Goal: Task Accomplishment & Management: Complete application form

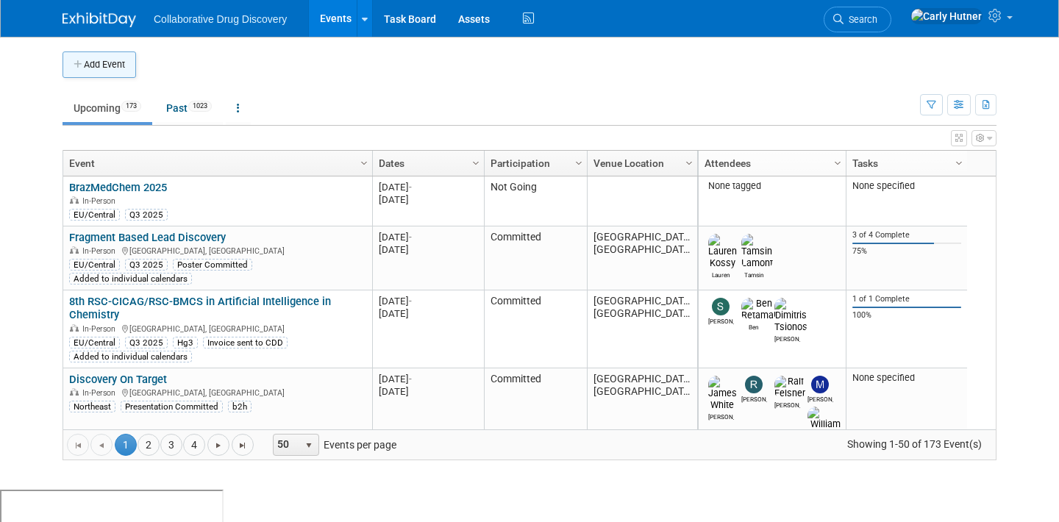
click at [105, 69] on button "Add Event" at bounding box center [99, 64] width 74 height 26
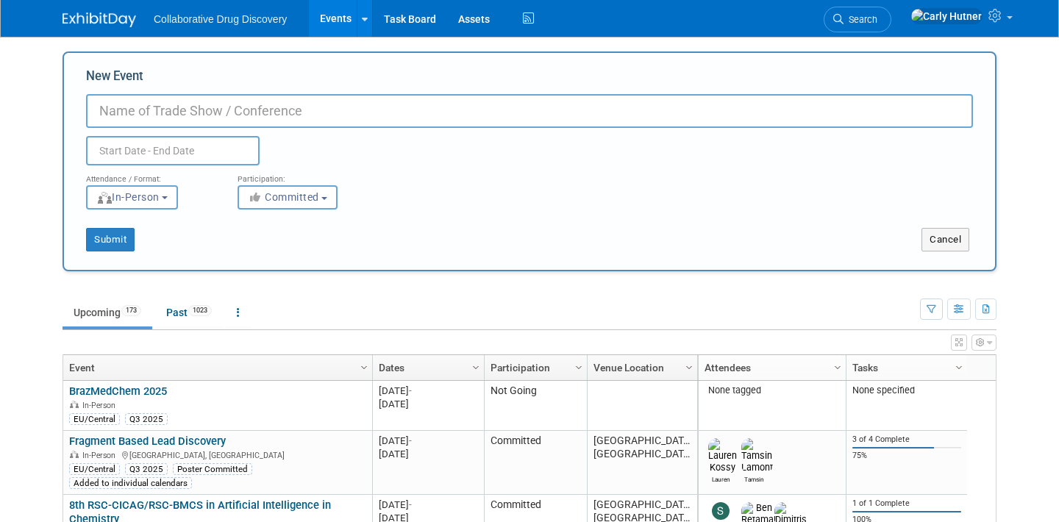
click at [49, 89] on body "Collaborative Drug Discovery Events Add Event Bulk Upload Events Shareable Even…" at bounding box center [529, 261] width 1059 height 522
click at [922, 233] on button "Cancel" at bounding box center [945, 240] width 48 height 24
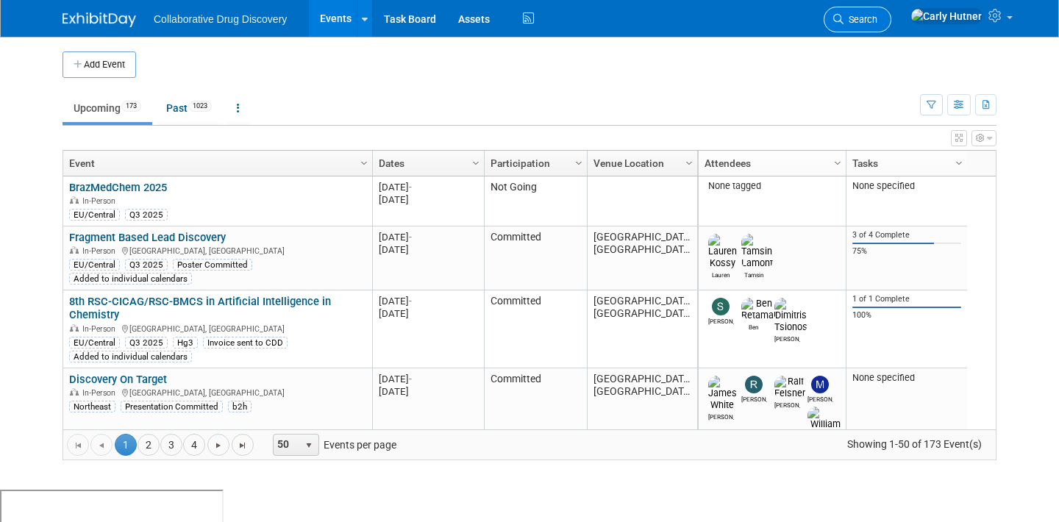
click at [877, 21] on span "Search" at bounding box center [860, 19] width 34 height 11
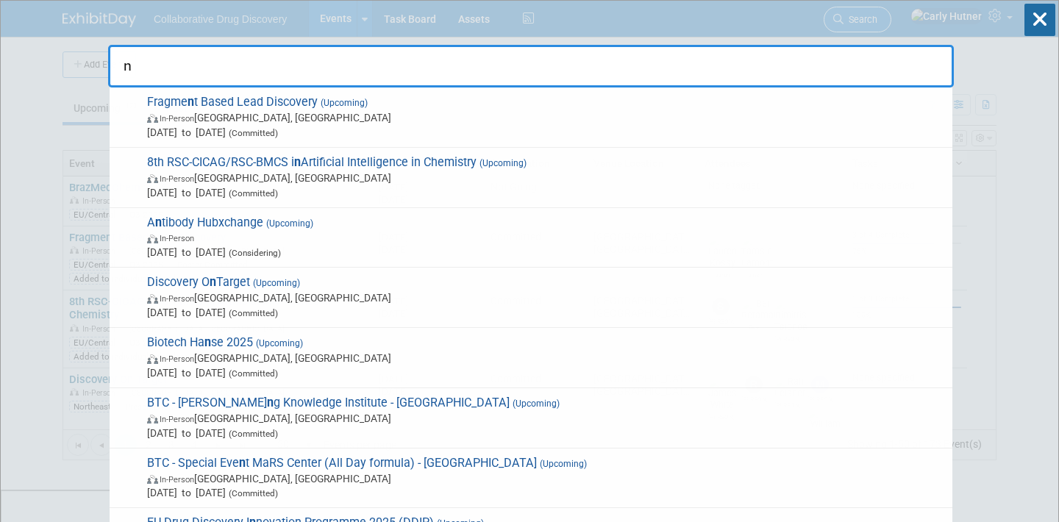
type input "nj"
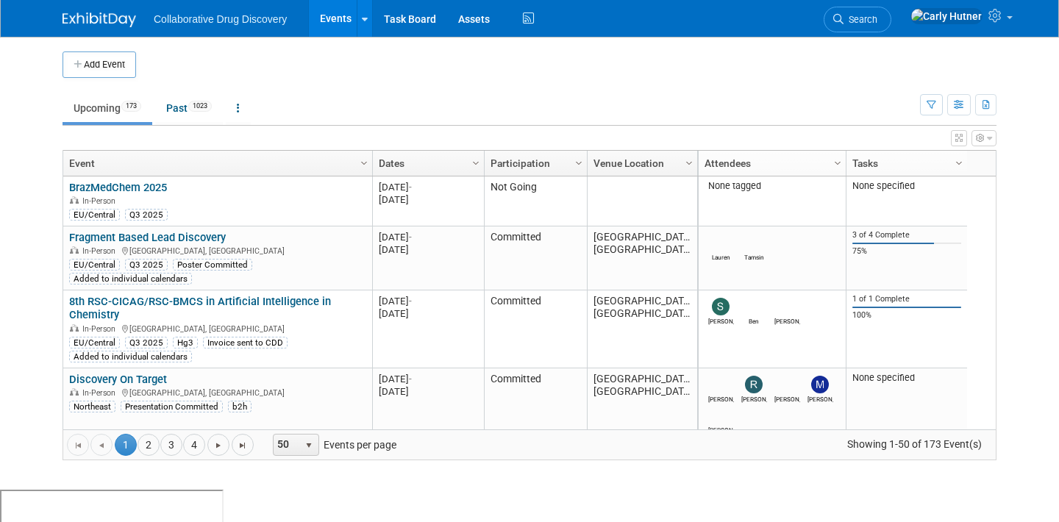
click at [877, 22] on span "Search" at bounding box center [860, 19] width 34 height 11
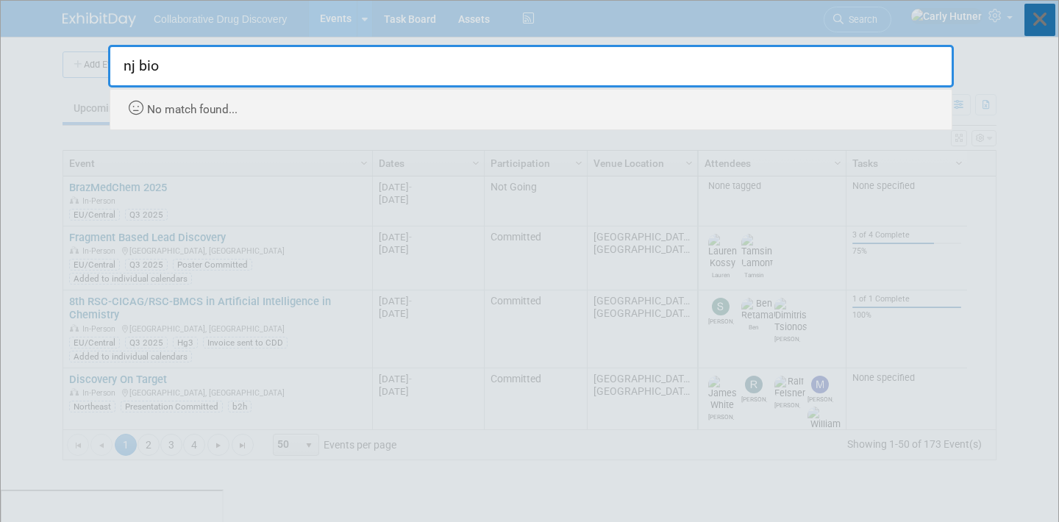
type input "nj bio"
click at [1035, 24] on icon at bounding box center [1039, 20] width 31 height 32
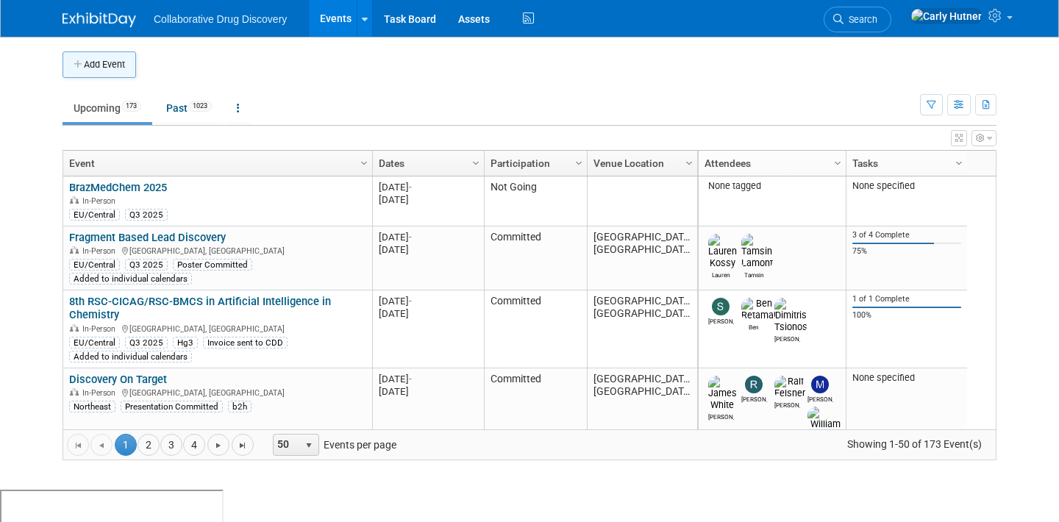
click at [88, 62] on button "Add Event" at bounding box center [99, 64] width 74 height 26
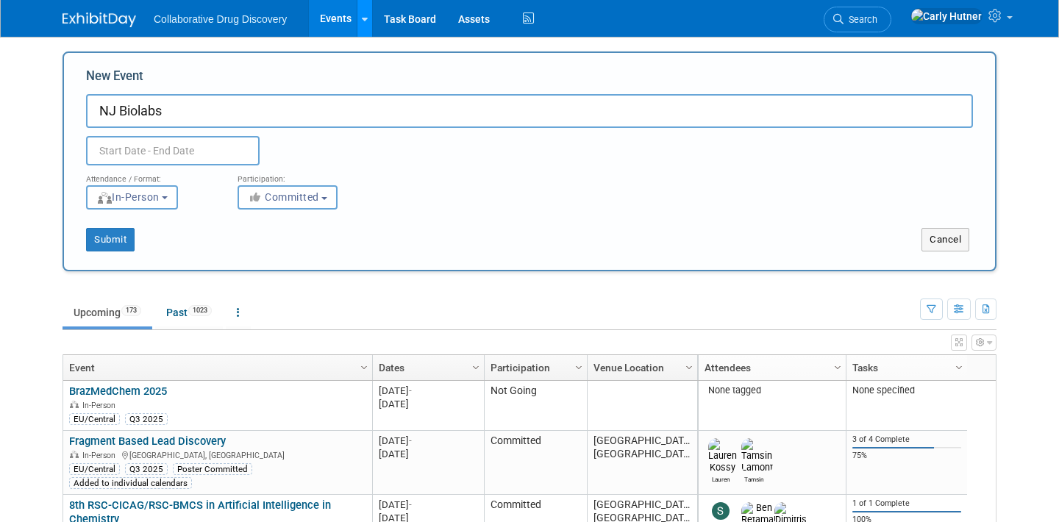
type input "NJ Biolabs"
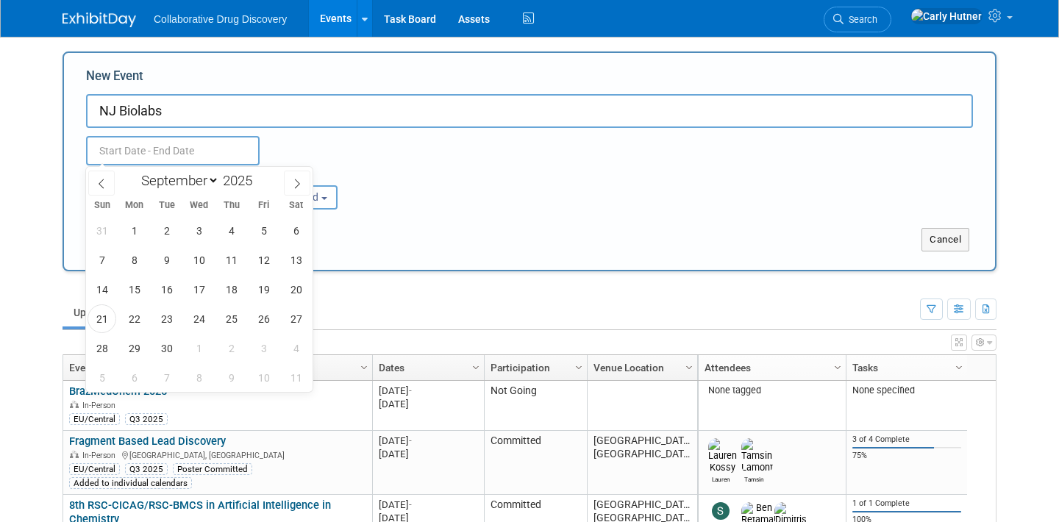
click at [168, 154] on input "text" at bounding box center [172, 150] width 173 height 29
click at [297, 188] on span at bounding box center [297, 183] width 26 height 25
select select "9"
click at [200, 288] on span "15" at bounding box center [199, 289] width 29 height 29
type input "[DATE] to [DATE]"
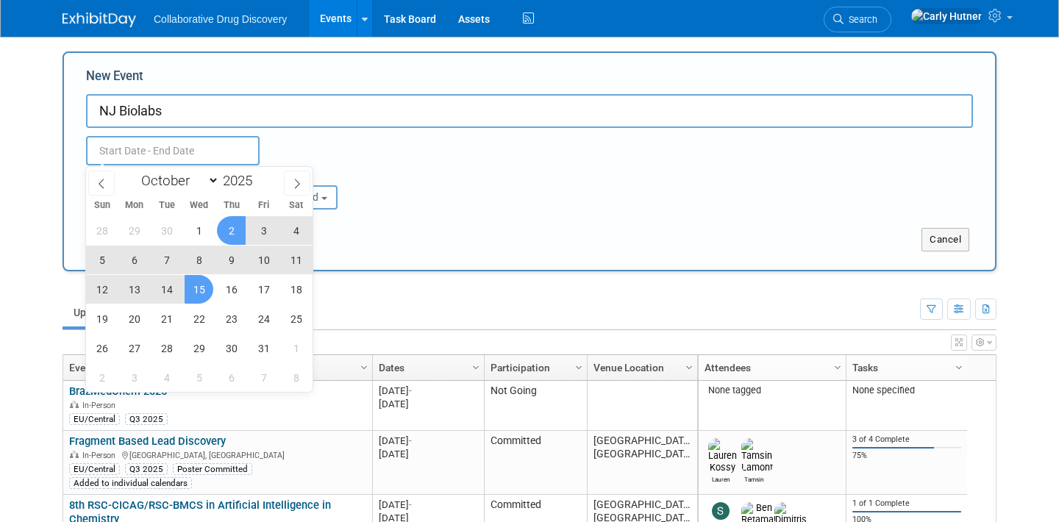
type input "[DATE] to [DATE]"
click at [332, 154] on div "Oct 15, 2025 to Oct 15, 2025 Duplicate Event Warning" at bounding box center [529, 146] width 909 height 37
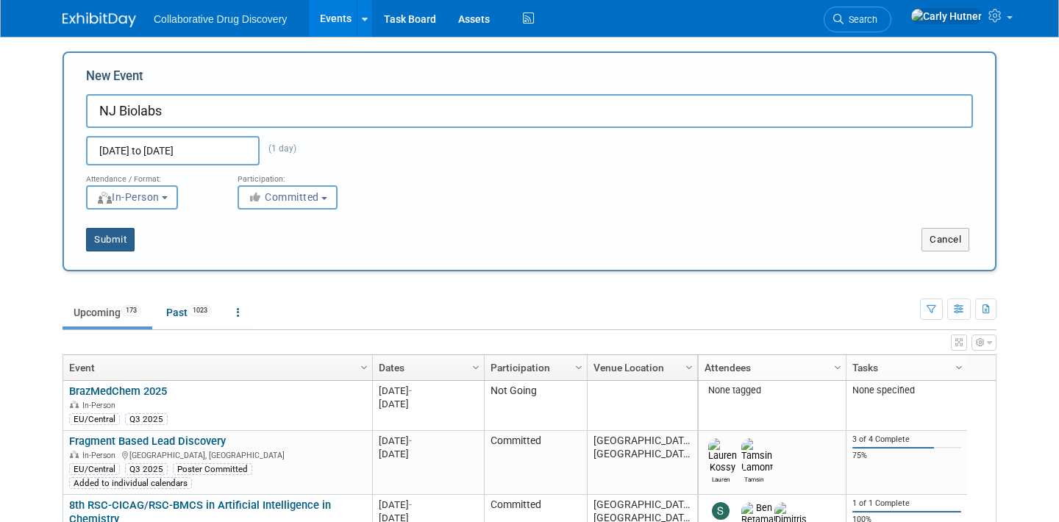
click at [112, 250] on button "Submit" at bounding box center [110, 240] width 49 height 24
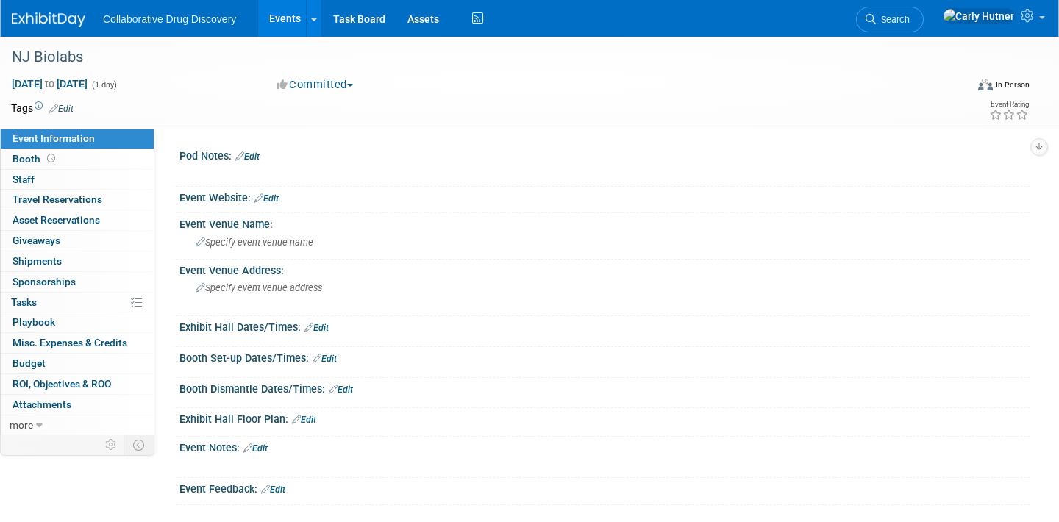
click at [64, 112] on span "Edit" at bounding box center [59, 108] width 29 height 12
click at [68, 107] on link "Edit" at bounding box center [61, 109] width 24 height 10
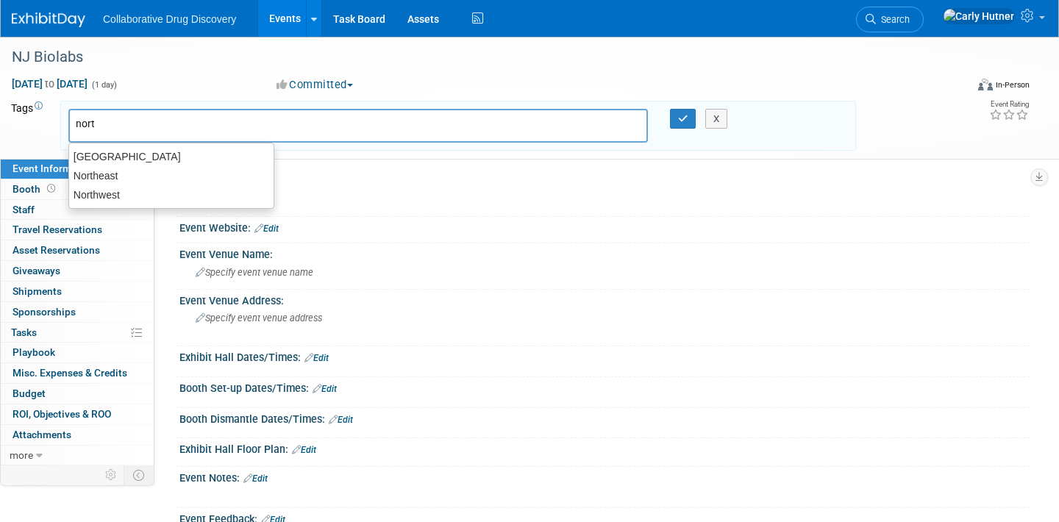
type input "north"
click at [76, 179] on div "Northeast" at bounding box center [171, 175] width 206 height 21
type input "Northeast"
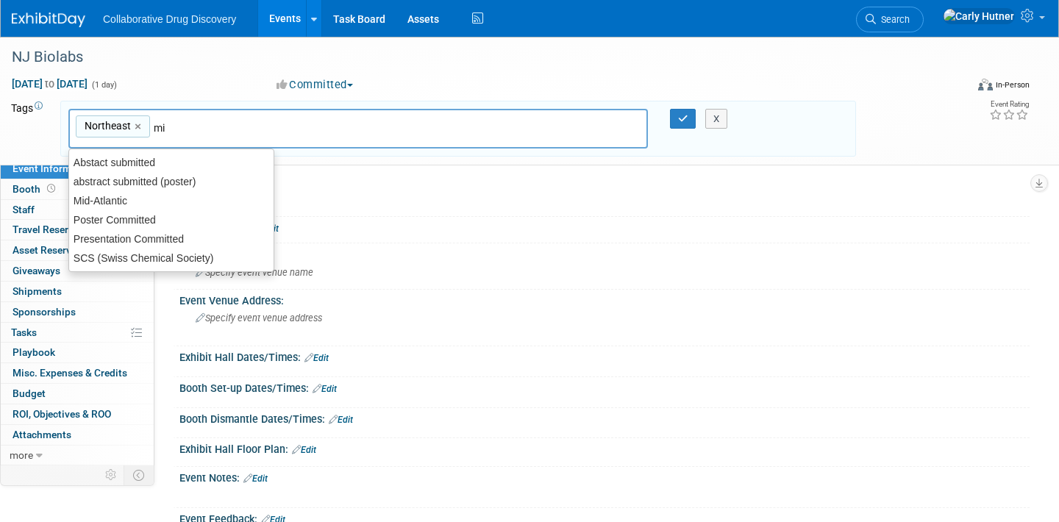
type input "mid"
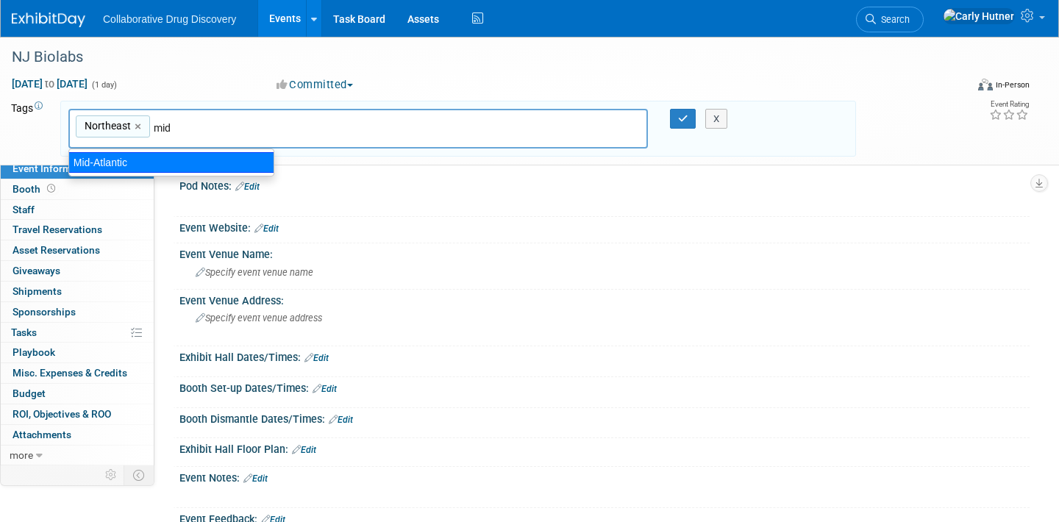
click at [92, 165] on div "Mid-Atlantic" at bounding box center [171, 162] width 206 height 21
type input "Northeast, Mid-Atlantic"
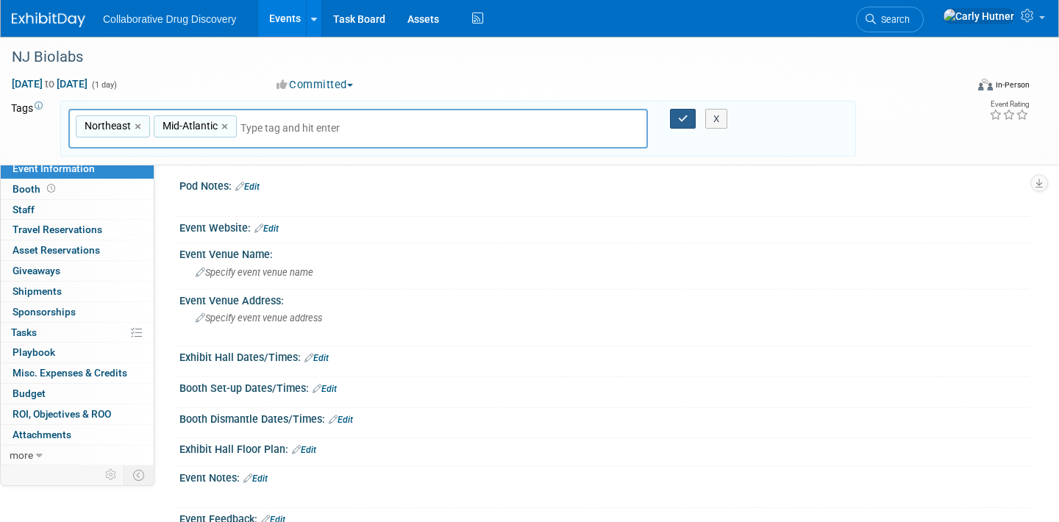
click at [678, 121] on icon "button" at bounding box center [683, 119] width 10 height 10
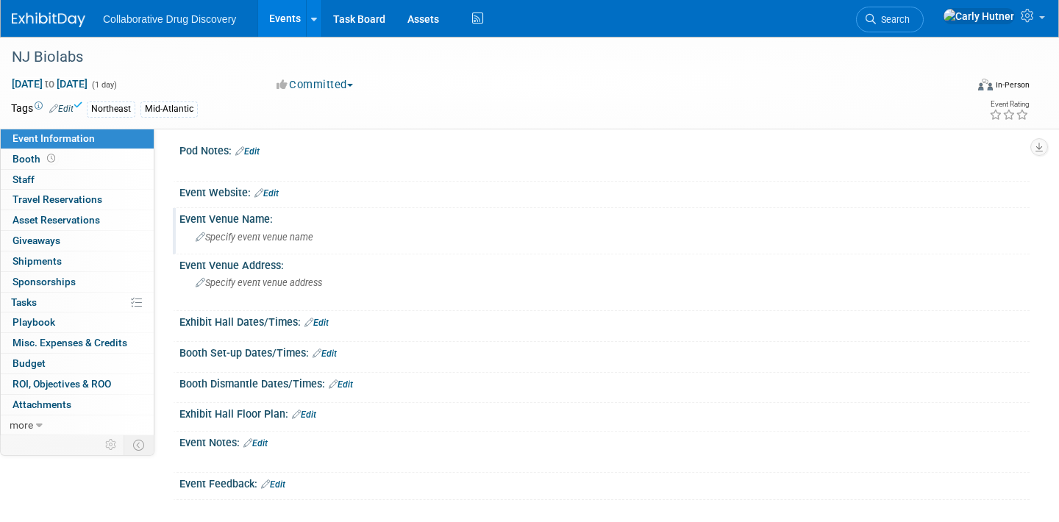
scroll to position [6, 0]
click at [57, 174] on link "0 Staff 0" at bounding box center [77, 180] width 153 height 20
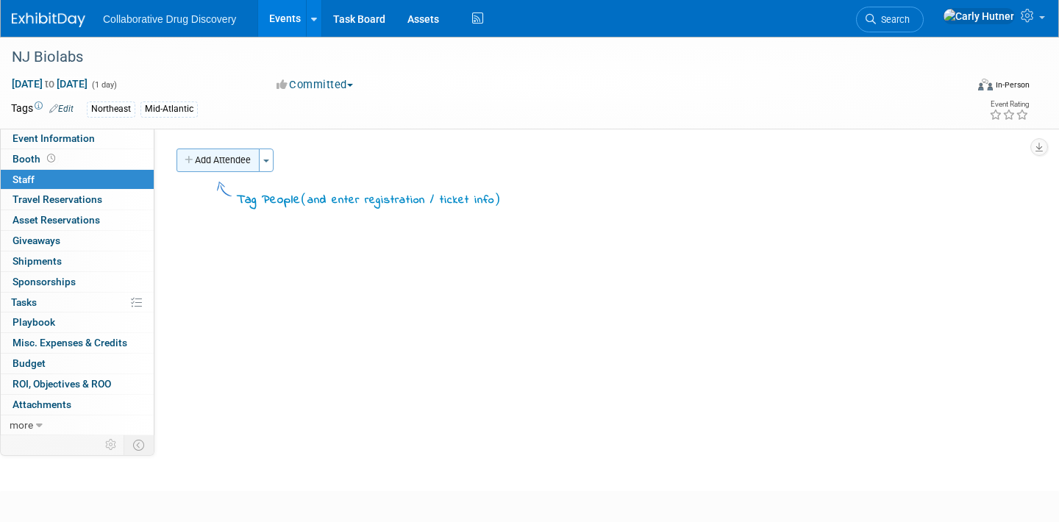
click at [253, 155] on button "Add Attendee" at bounding box center [217, 160] width 83 height 24
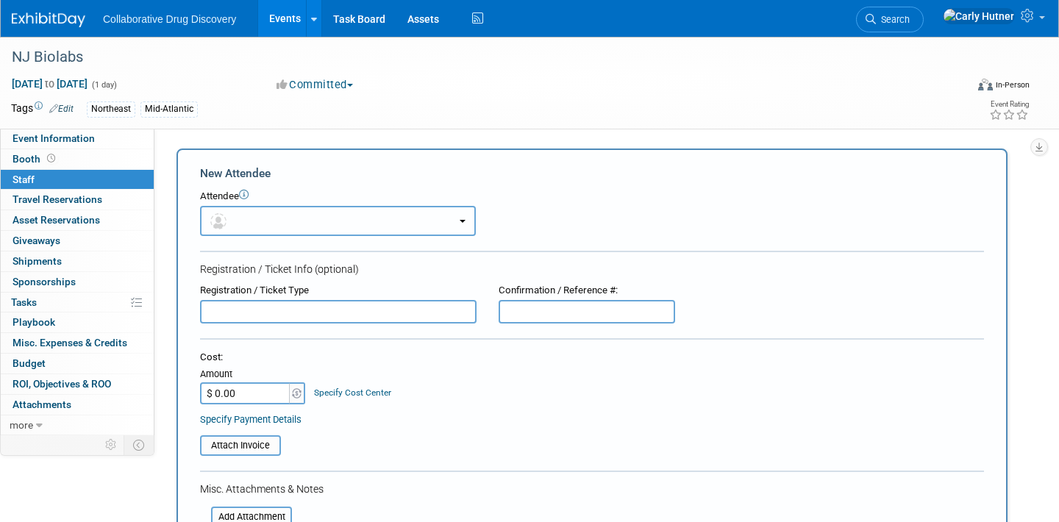
click at [249, 221] on button "button" at bounding box center [338, 221] width 276 height 30
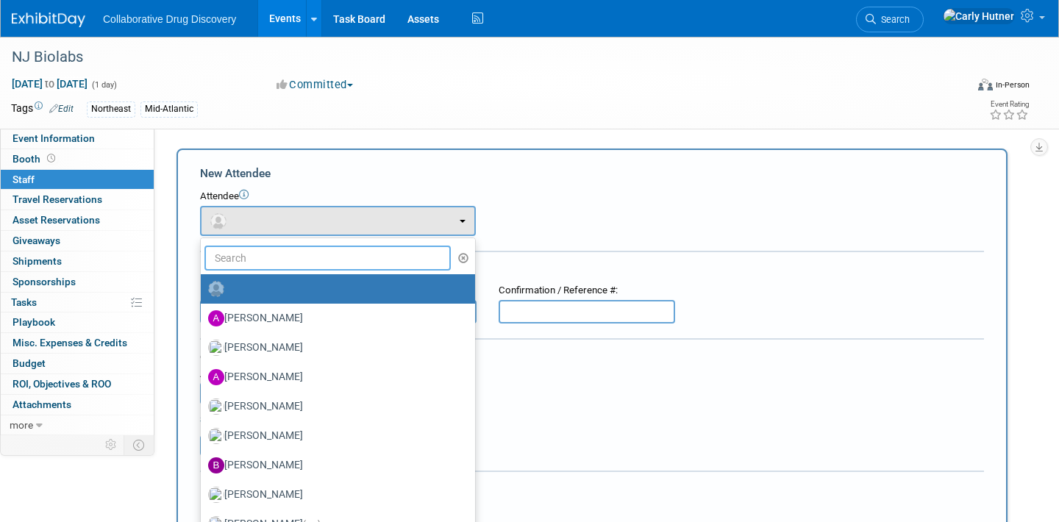
click at [247, 254] on input "text" at bounding box center [327, 258] width 246 height 25
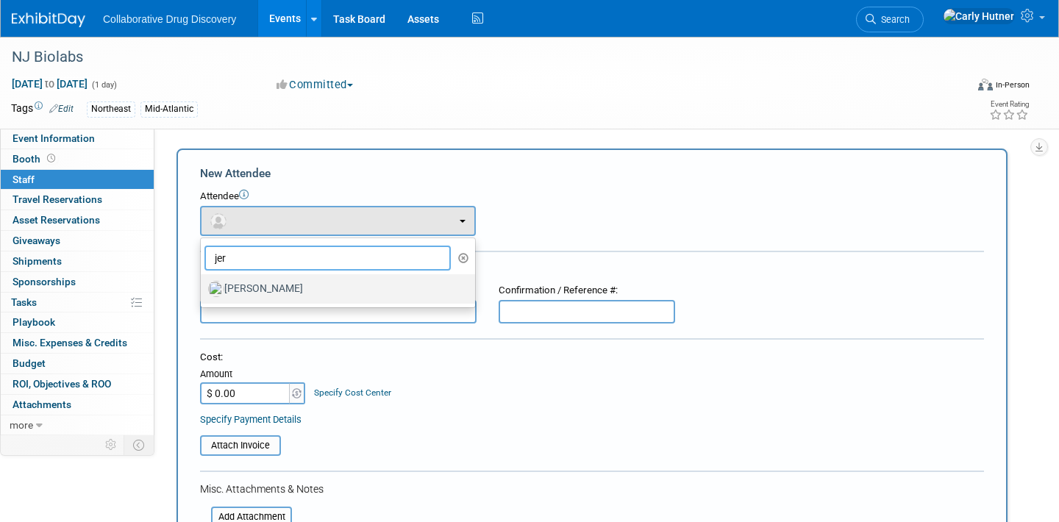
type input "jer"
click at [248, 292] on label "[PERSON_NAME]" at bounding box center [334, 289] width 252 height 24
click at [203, 292] on input "[PERSON_NAME]" at bounding box center [198, 287] width 10 height 10
select select "578e4fdc-e9ad-4f5f-8a32-ccdd77b97738"
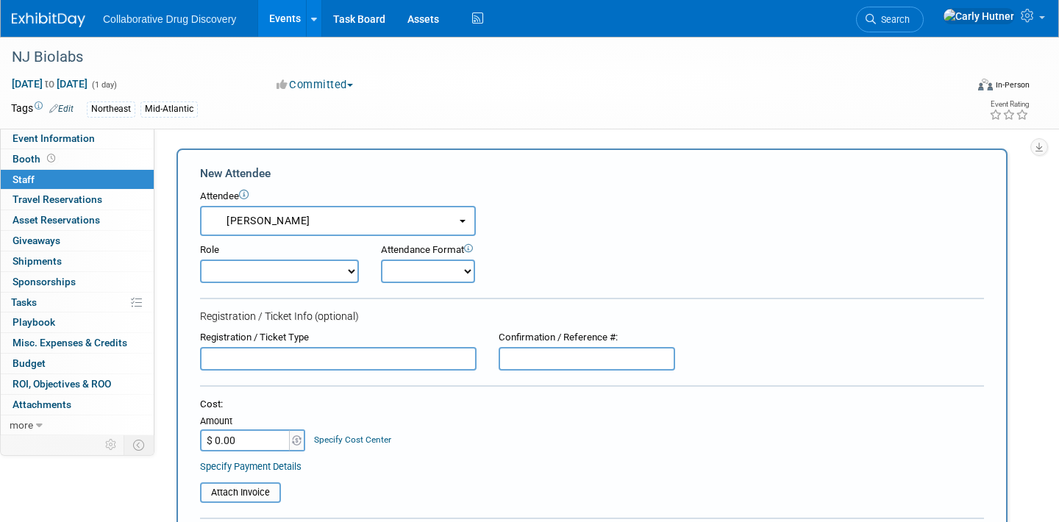
click at [432, 285] on form "New Attendee Attendee <img src="[URL][DOMAIN_NAME]" style="width: 22px; height:…" at bounding box center [592, 458] width 784 height 587
click at [426, 281] on select "Onsite Remote" at bounding box center [428, 271] width 94 height 24
select select "1"
click at [381, 259] on select "Onsite Remote" at bounding box center [428, 271] width 94 height 24
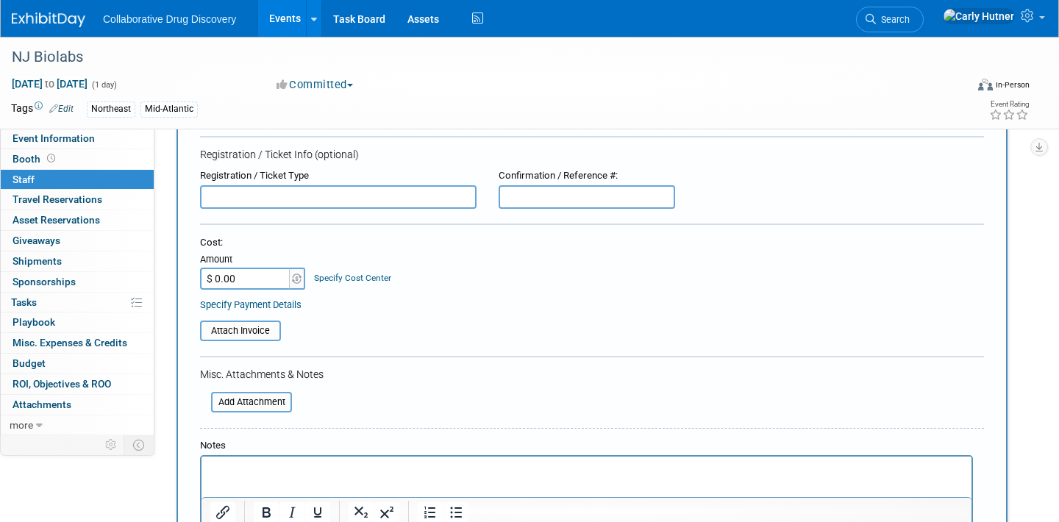
scroll to position [319, 0]
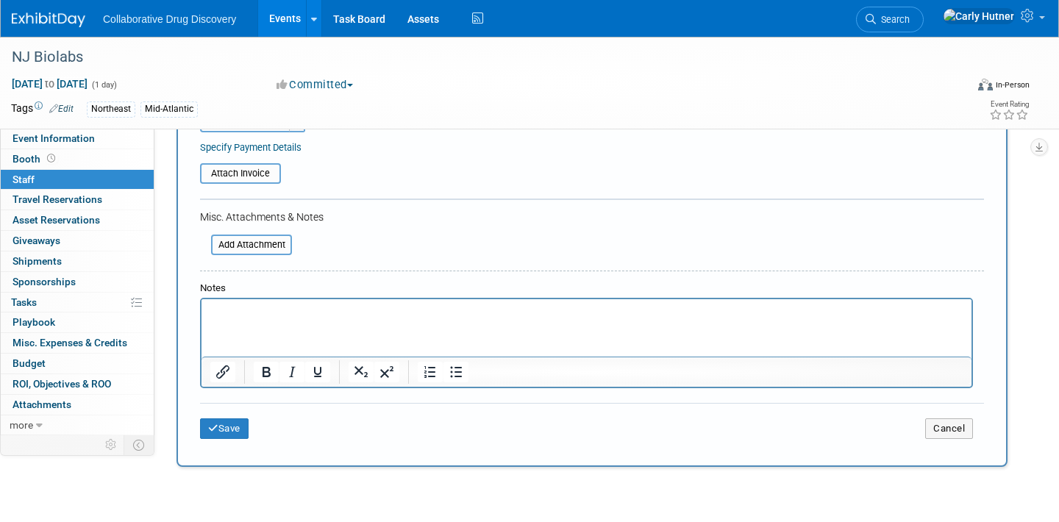
click at [212, 446] on div "Save Cancel" at bounding box center [592, 426] width 784 height 47
click at [221, 429] on button "Save" at bounding box center [224, 428] width 49 height 21
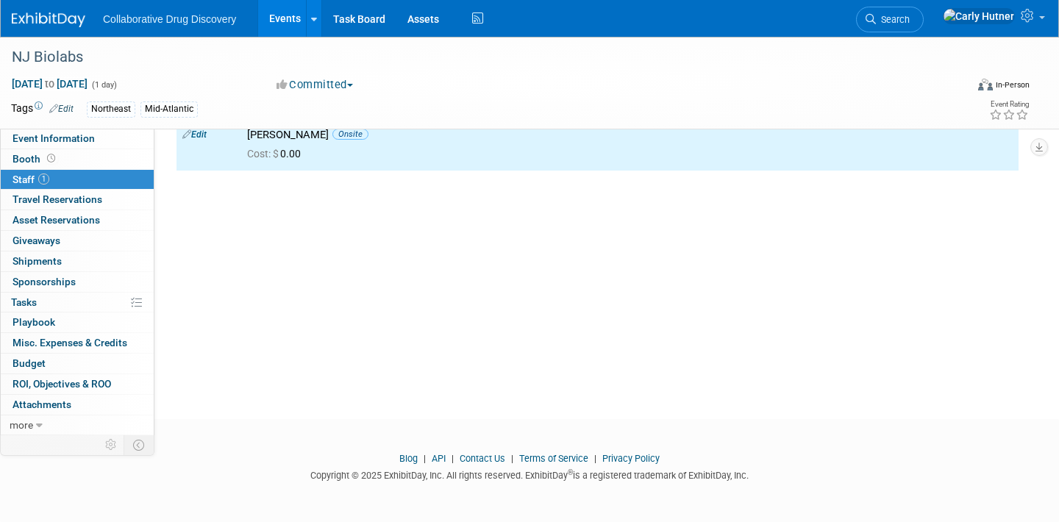
scroll to position [0, 0]
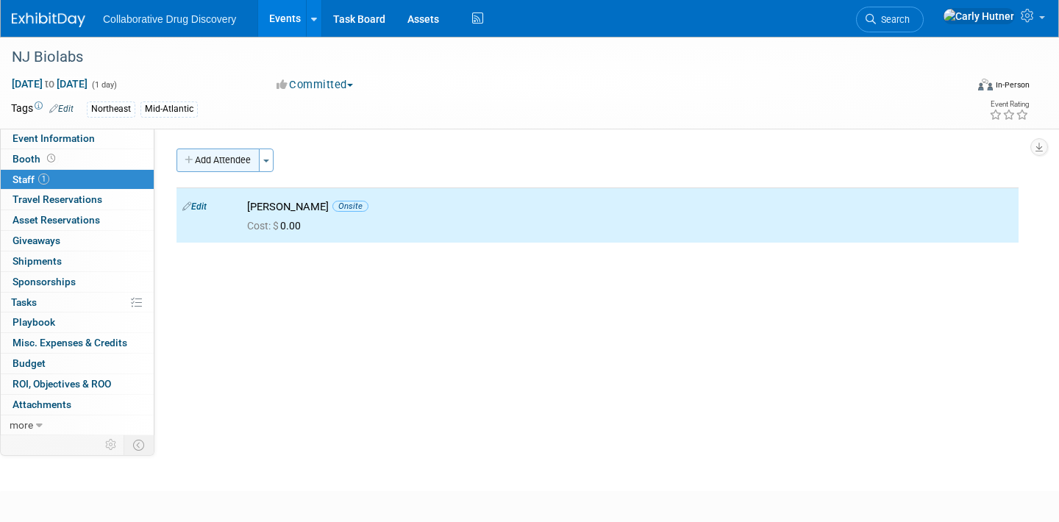
click at [240, 163] on button "Add Attendee" at bounding box center [217, 160] width 83 height 24
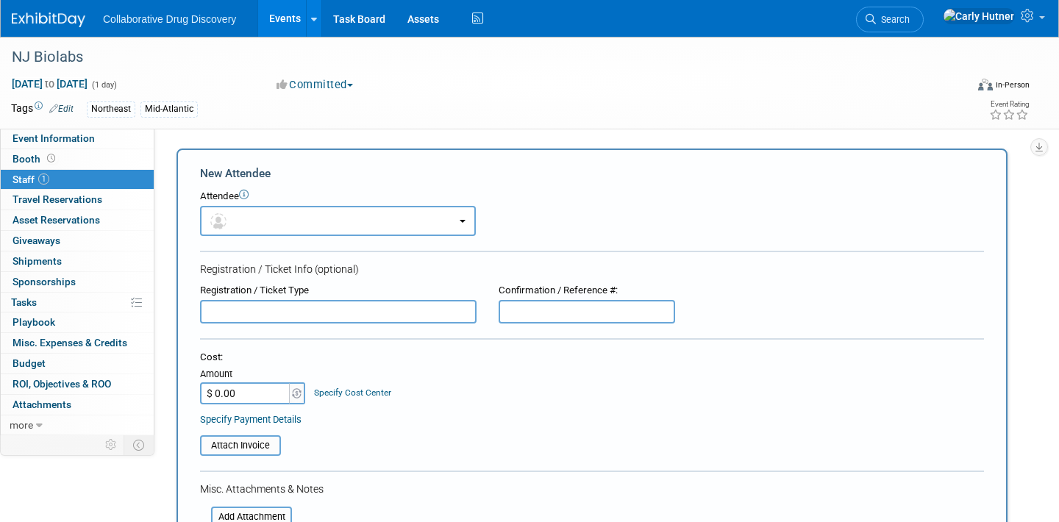
click at [243, 237] on form "New Attendee Attendee <img src="[URL][DOMAIN_NAME]" style="width: 22px; height:…" at bounding box center [592, 435] width 784 height 540
click at [246, 226] on button "button" at bounding box center [338, 221] width 276 height 30
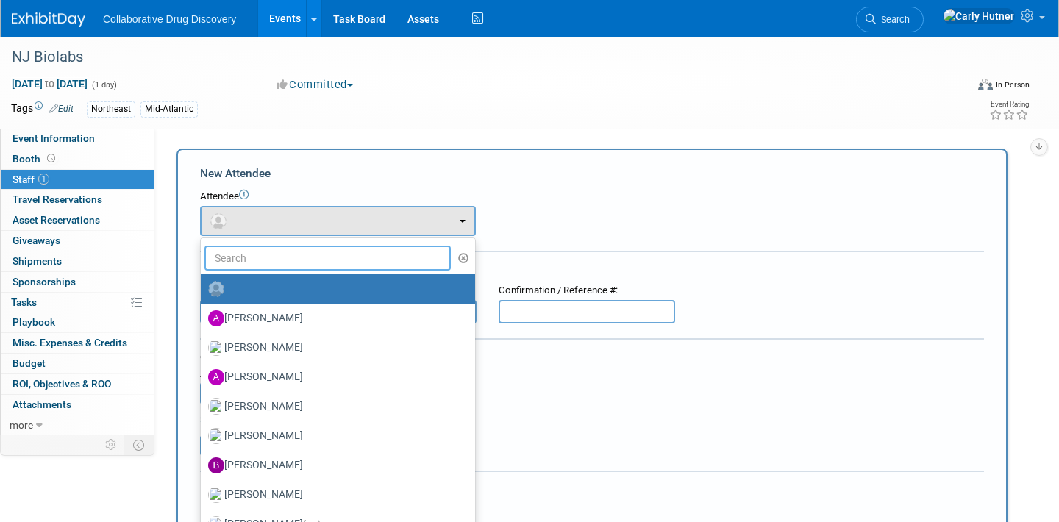
click at [254, 266] on input "text" at bounding box center [327, 258] width 246 height 25
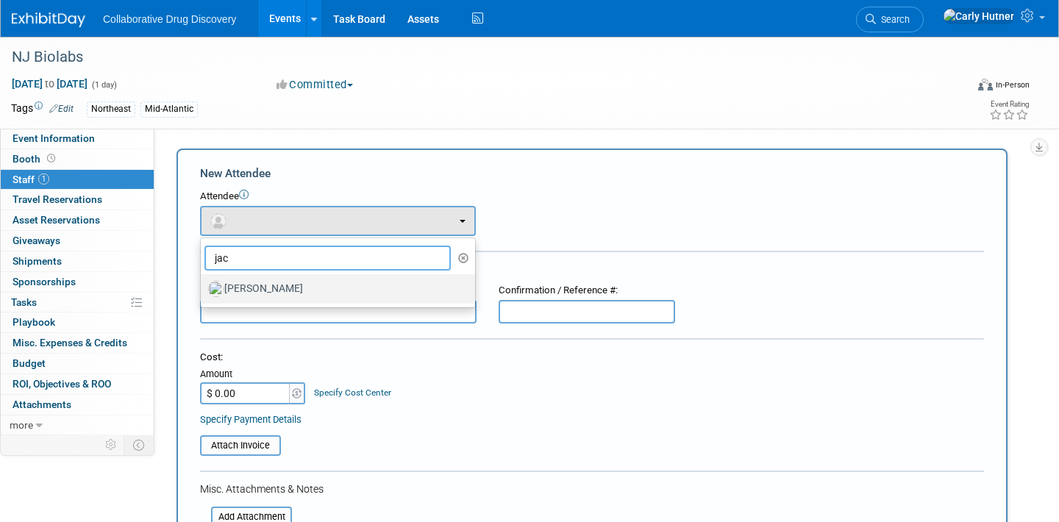
type input "jac"
click at [279, 285] on label "[PERSON_NAME]" at bounding box center [334, 289] width 252 height 24
click at [203, 285] on input "[PERSON_NAME]" at bounding box center [198, 287] width 10 height 10
select select "cf62932d-0901-452d-b4c7-1a779bed2a53"
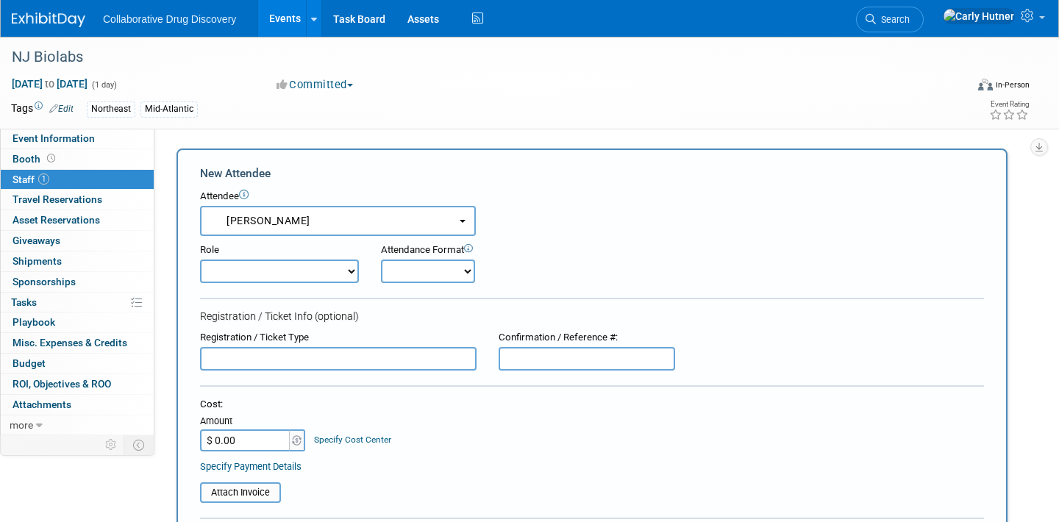
click at [390, 266] on select "Onsite Remote" at bounding box center [428, 271] width 94 height 24
select select "1"
click at [381, 259] on select "Onsite Remote" at bounding box center [428, 271] width 94 height 24
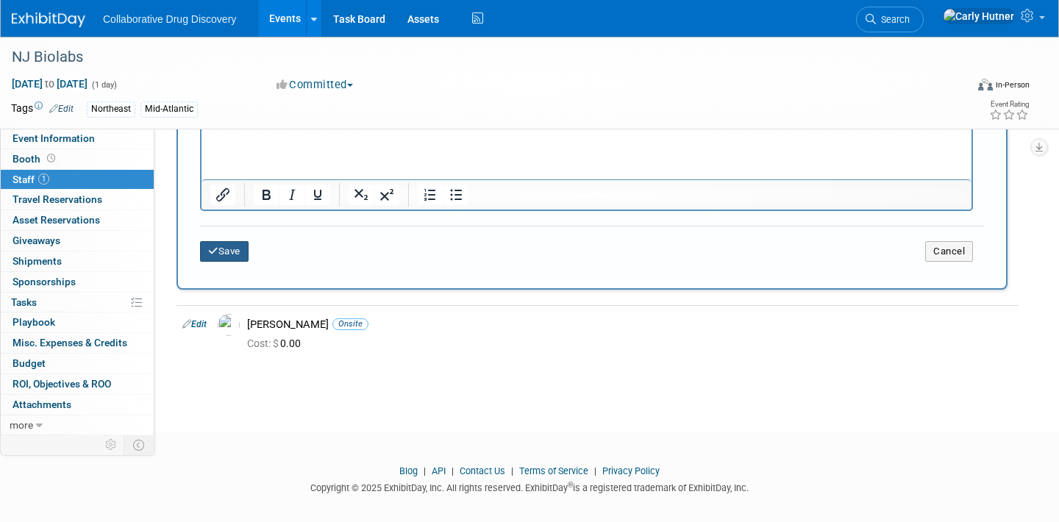
click at [224, 258] on button "Save" at bounding box center [224, 251] width 49 height 21
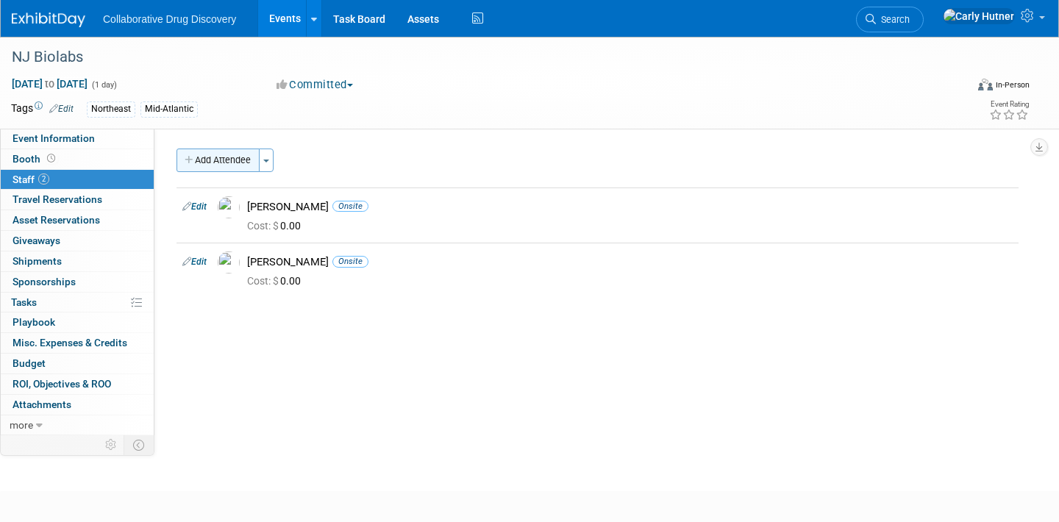
click at [234, 162] on button "Add Attendee" at bounding box center [217, 160] width 83 height 24
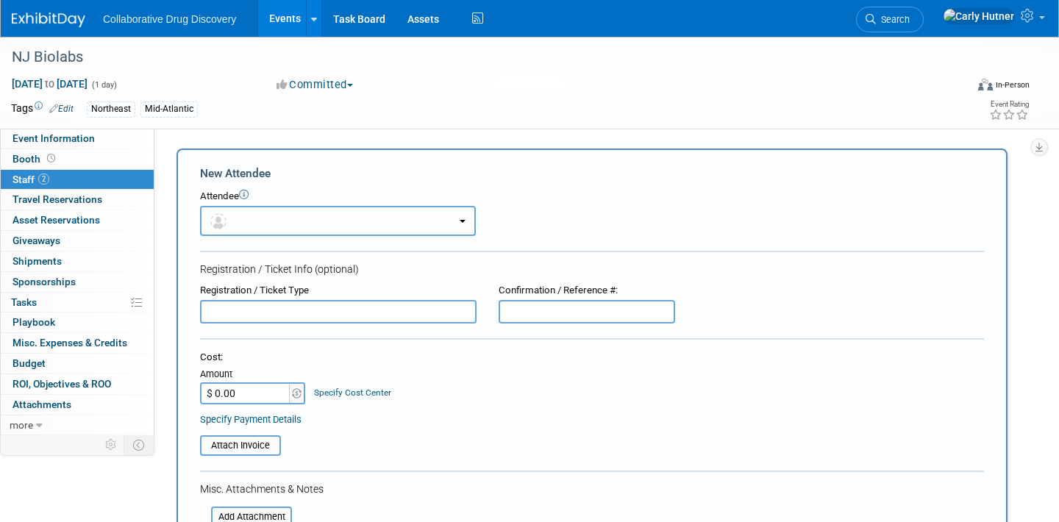
click at [272, 226] on button "button" at bounding box center [338, 221] width 276 height 30
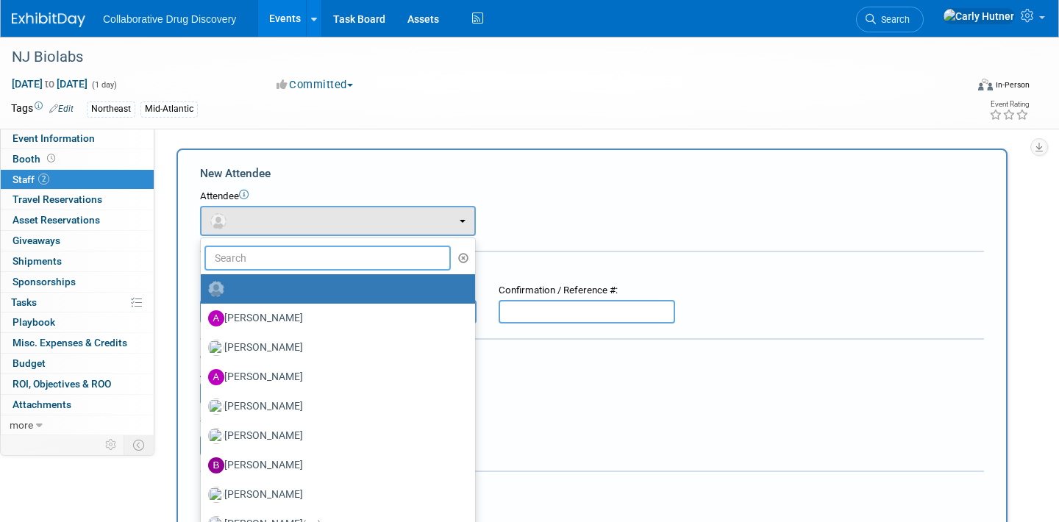
click at [276, 265] on input "text" at bounding box center [327, 258] width 246 height 25
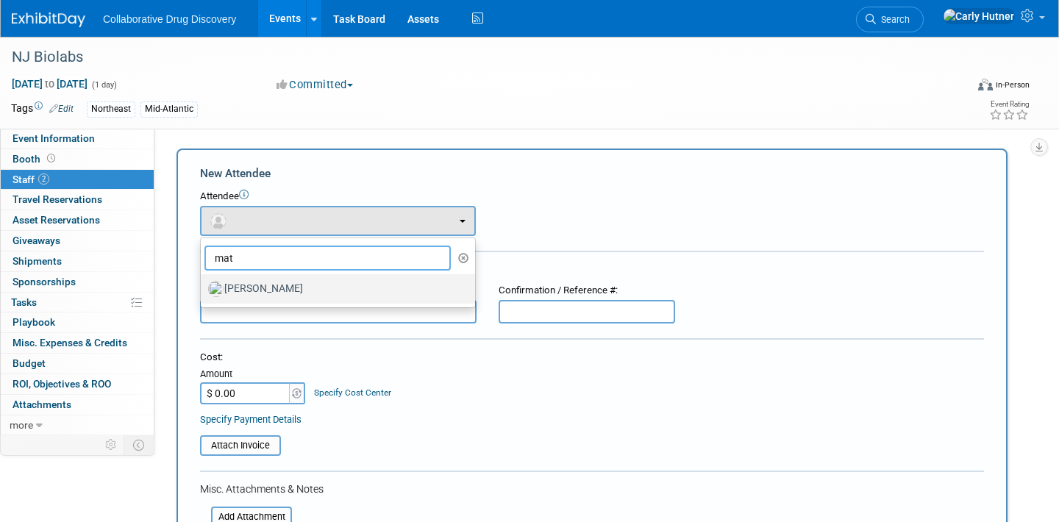
type input "mat"
click at [274, 276] on link "[PERSON_NAME]" at bounding box center [338, 288] width 274 height 29
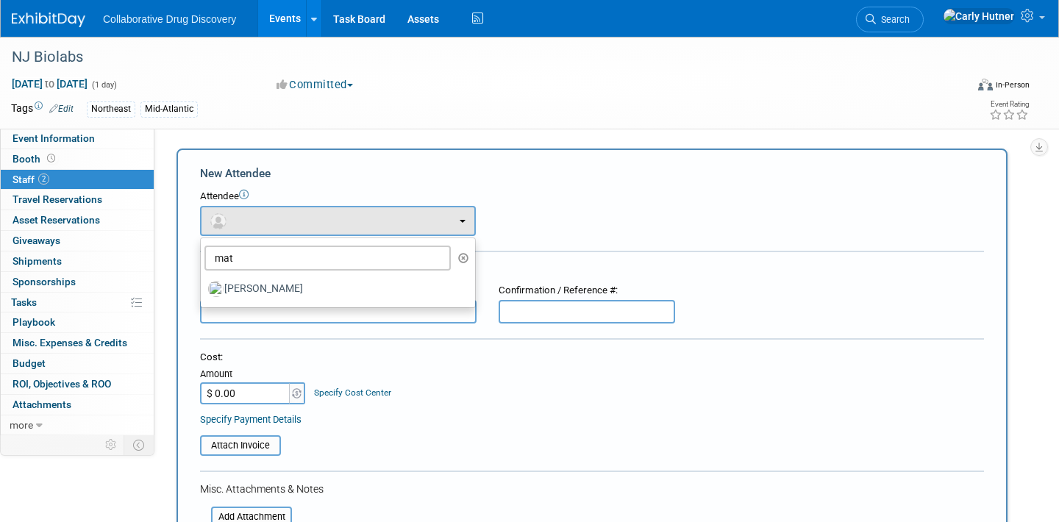
click at [348, 307] on ul "mat [PERSON_NAME] [PERSON_NAME] [PERSON_NAME] [PERSON_NAME] [PERSON_NAME] (me)" at bounding box center [338, 272] width 276 height 71
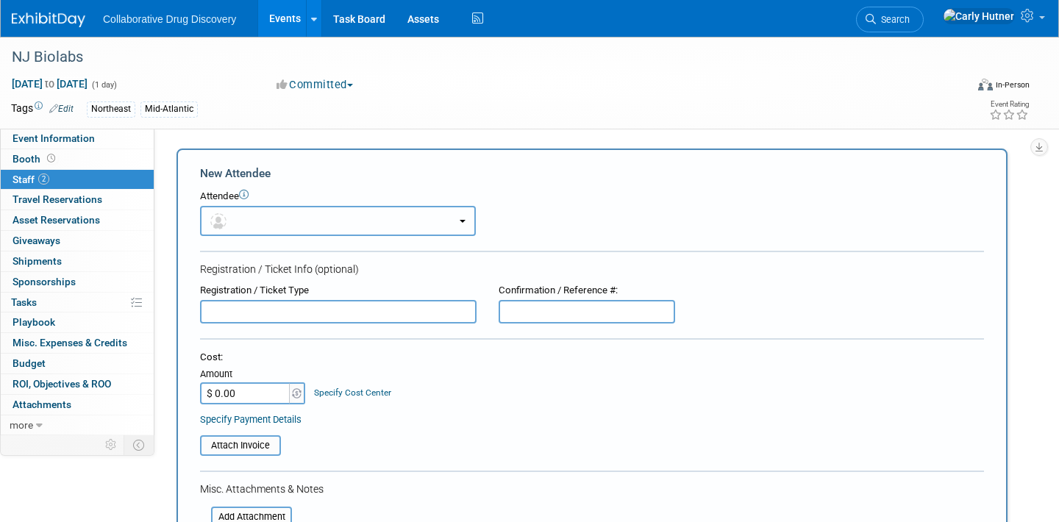
click at [384, 232] on button "button" at bounding box center [338, 221] width 276 height 30
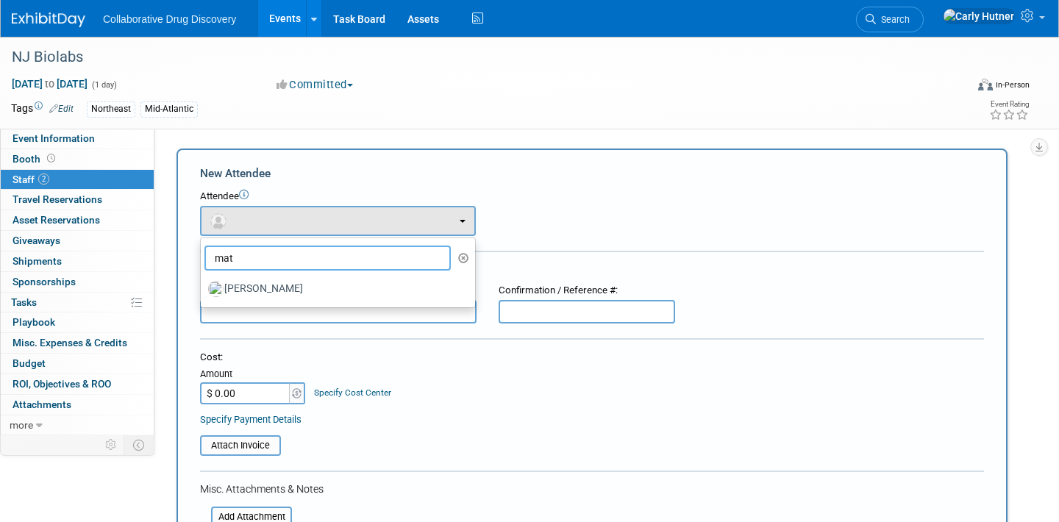
click at [282, 257] on input "mat" at bounding box center [327, 258] width 246 height 25
click at [280, 290] on label "[PERSON_NAME]" at bounding box center [334, 289] width 252 height 24
click at [203, 290] on input "[PERSON_NAME]" at bounding box center [198, 287] width 10 height 10
select select "4a06d690-85c6-4346-b62e-320efecd8648"
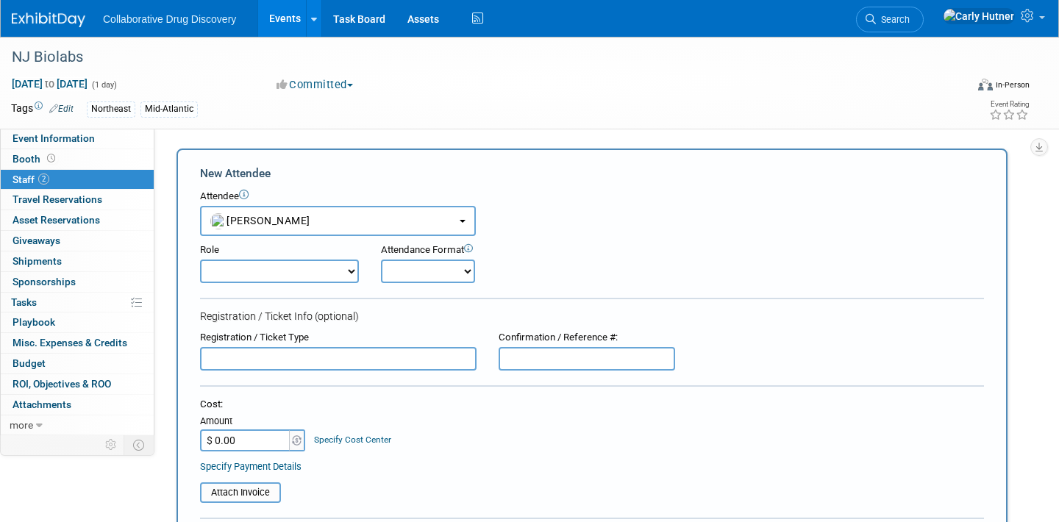
click at [412, 271] on select "Onsite Remote" at bounding box center [428, 271] width 94 height 24
select select "1"
click at [381, 259] on select "Onsite Remote" at bounding box center [428, 271] width 94 height 24
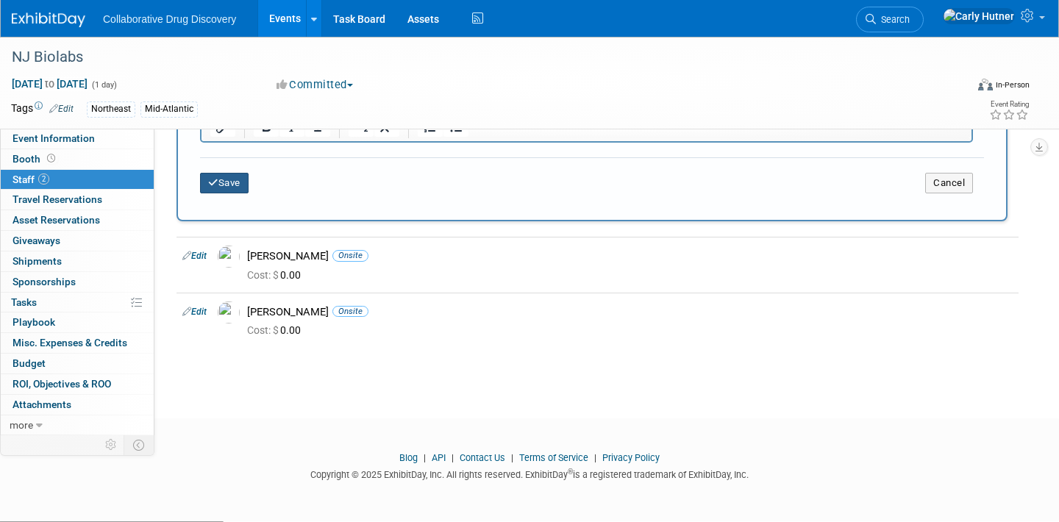
click at [242, 185] on button "Save" at bounding box center [224, 183] width 49 height 21
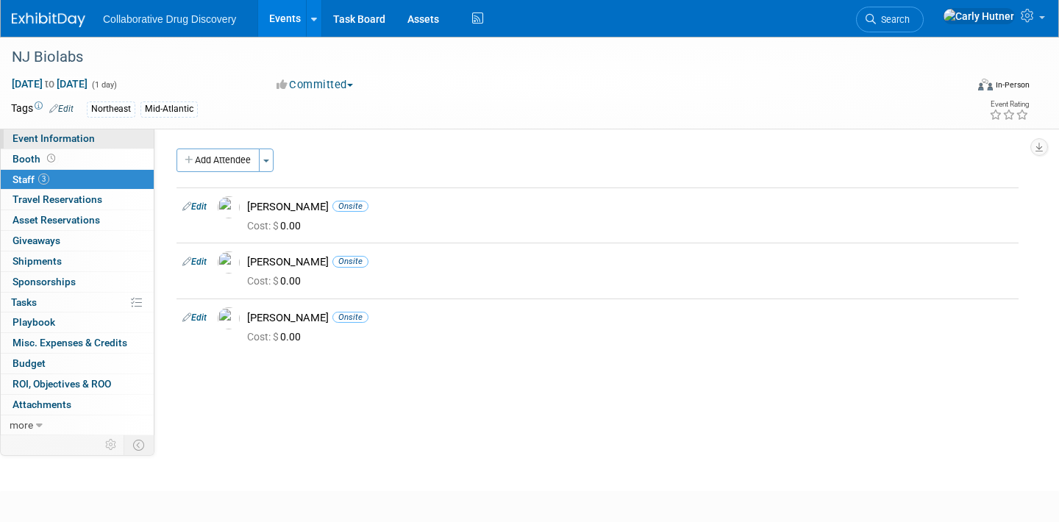
click at [65, 140] on span "Event Information" at bounding box center [53, 138] width 82 height 12
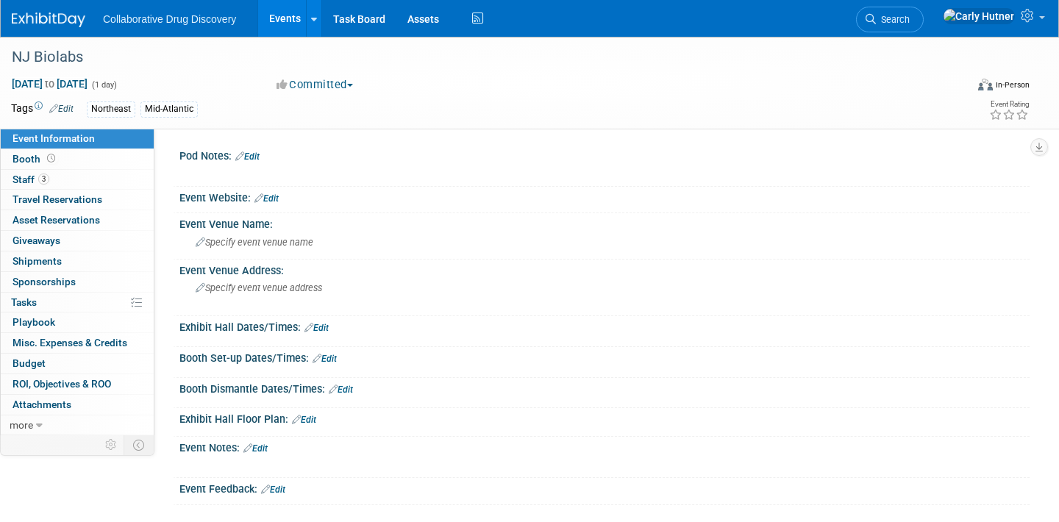
click at [268, 197] on link "Edit" at bounding box center [266, 198] width 24 height 10
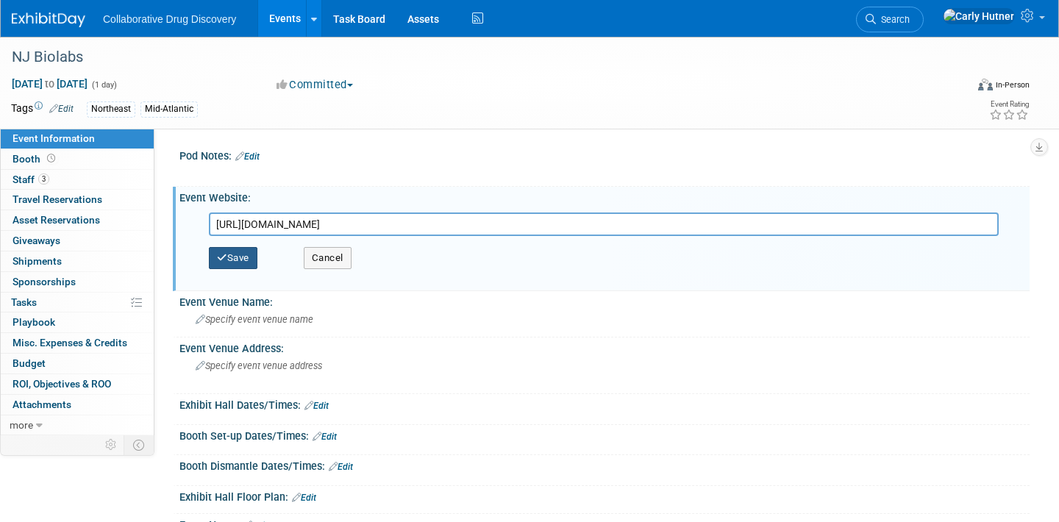
type input "[URL][DOMAIN_NAME]"
click at [235, 257] on button "Save" at bounding box center [233, 258] width 49 height 22
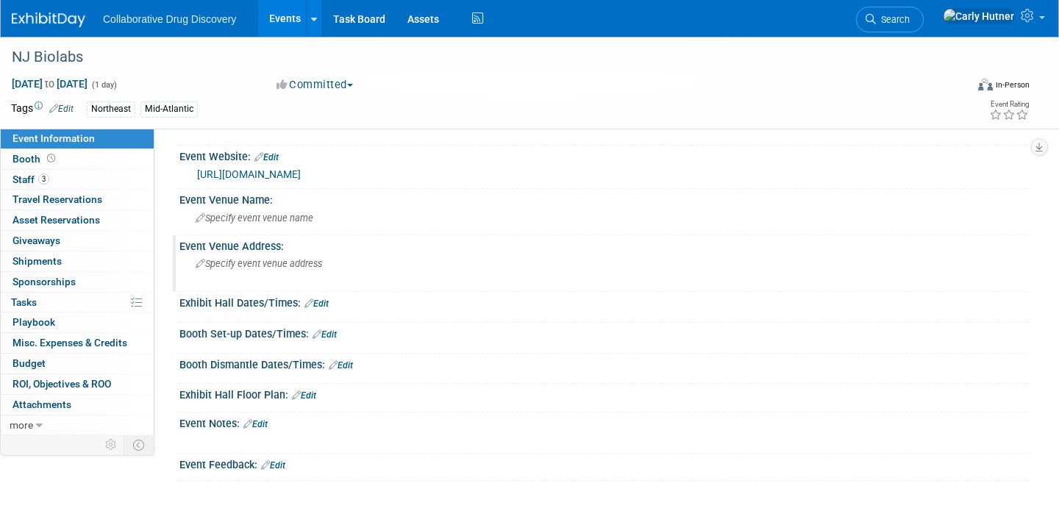
scroll to position [53, 0]
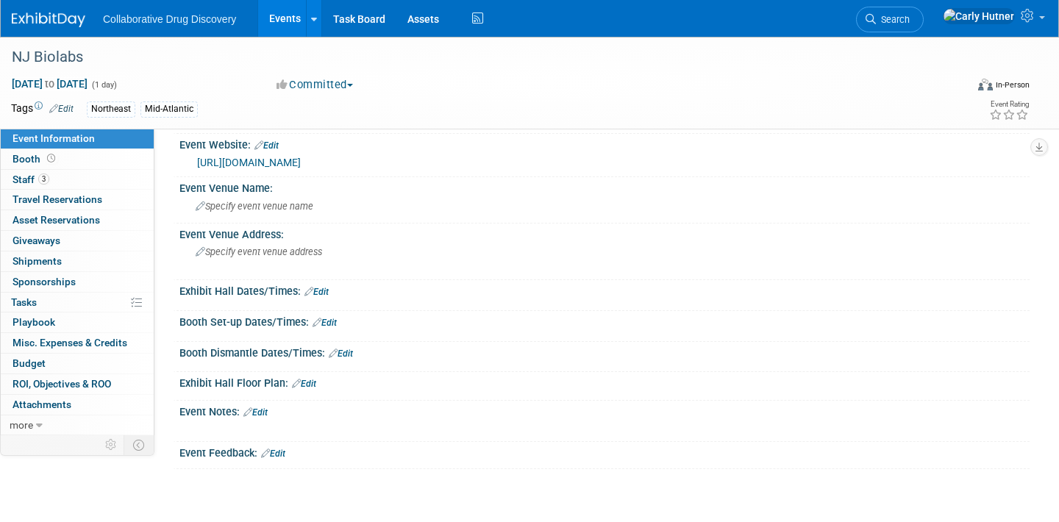
click at [323, 294] on link "Edit" at bounding box center [316, 292] width 24 height 10
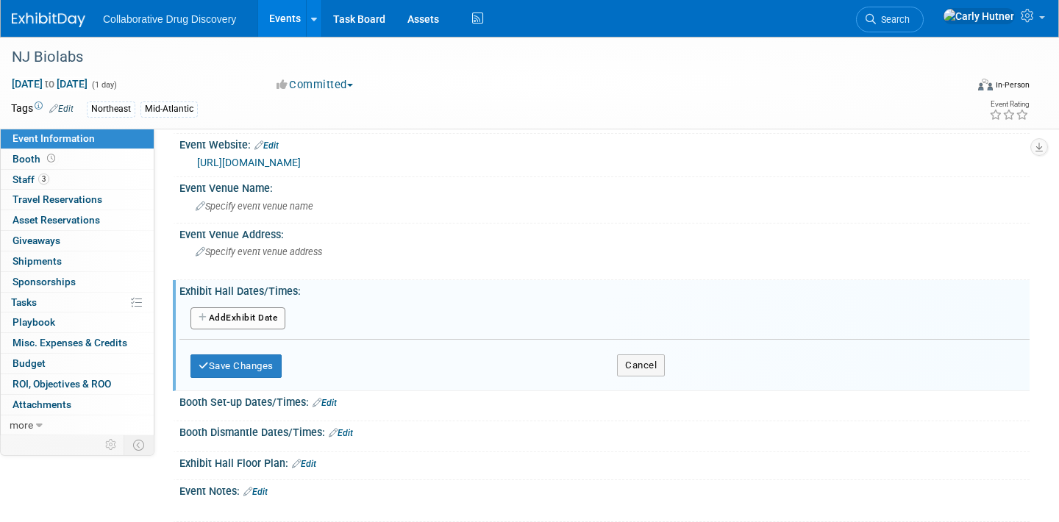
click at [260, 321] on button "Add Another Exhibit Date" at bounding box center [237, 318] width 95 height 22
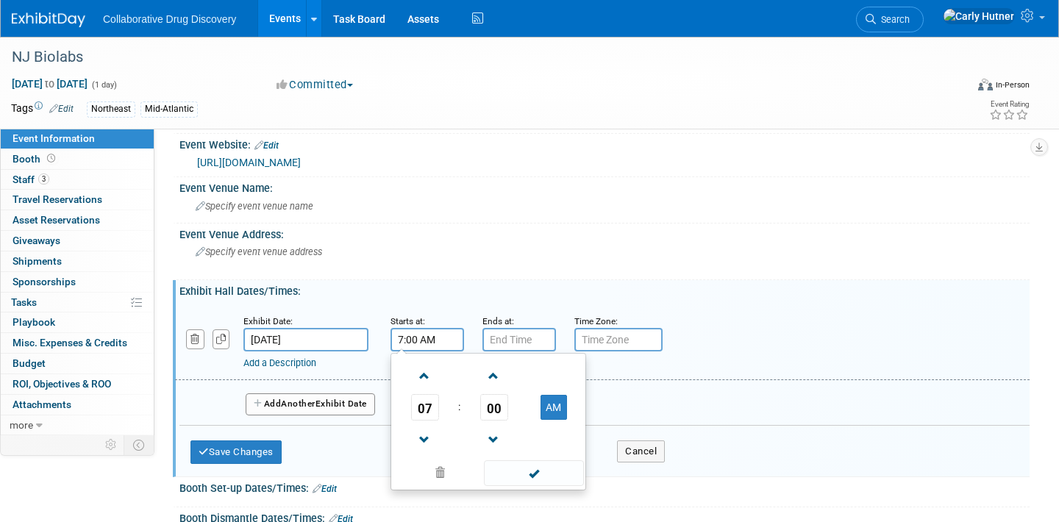
click at [440, 345] on input "7:00 AM" at bounding box center [427, 340] width 74 height 24
type input "7"
type input "5:00 PM"
click at [515, 331] on input "7:00 PM" at bounding box center [519, 340] width 74 height 24
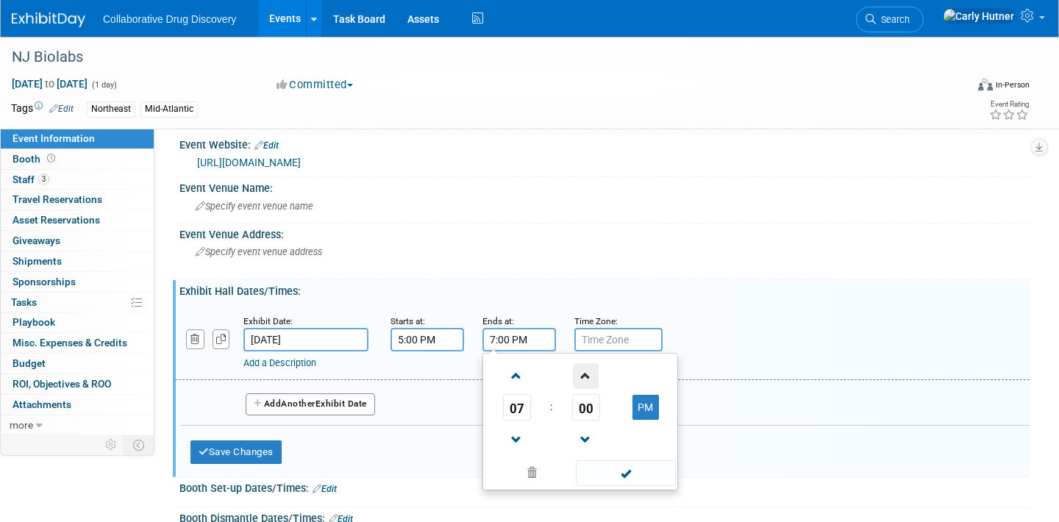
click at [588, 379] on span at bounding box center [586, 376] width 26 height 26
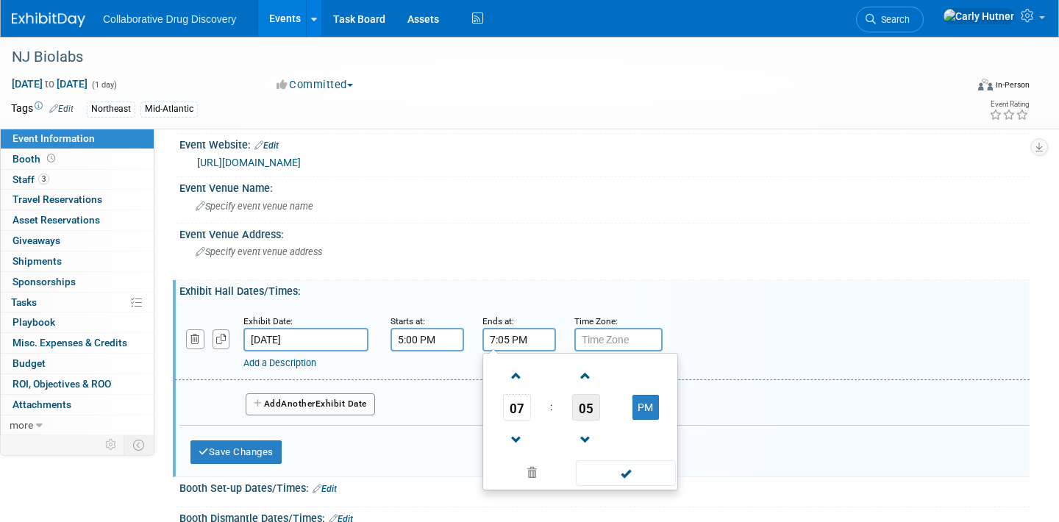
click at [588, 405] on span "05" at bounding box center [586, 407] width 28 height 26
click at [0, 0] on td "30" at bounding box center [0, 0] width 0 height 0
type input "7:30 PM"
click at [629, 342] on input "text" at bounding box center [618, 340] width 88 height 24
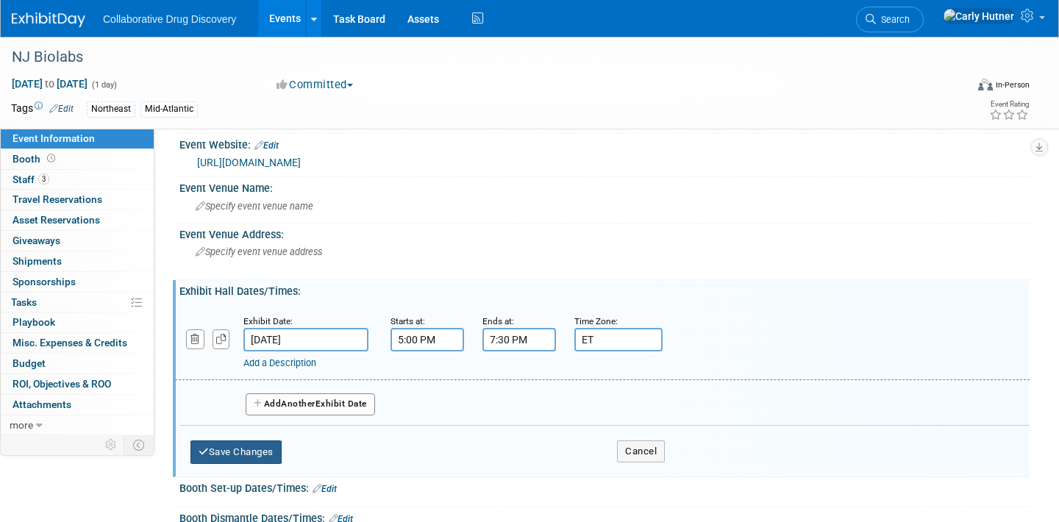
type input "ET"
click at [222, 445] on button "Save Changes" at bounding box center [235, 452] width 91 height 24
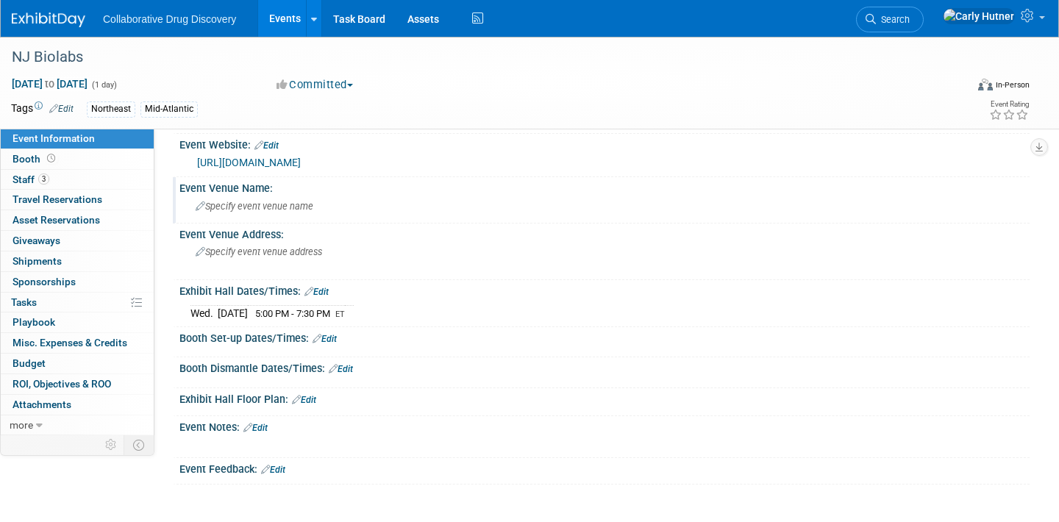
click at [298, 210] on span "Specify event venue name" at bounding box center [255, 206] width 118 height 11
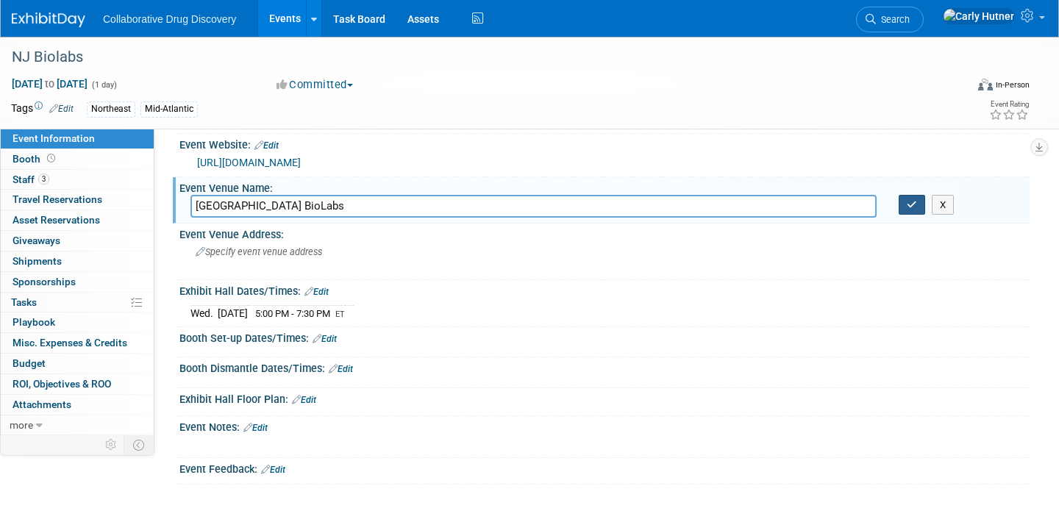
type input "[GEOGRAPHIC_DATA] BioLabs"
click at [912, 207] on icon "button" at bounding box center [911, 205] width 10 height 10
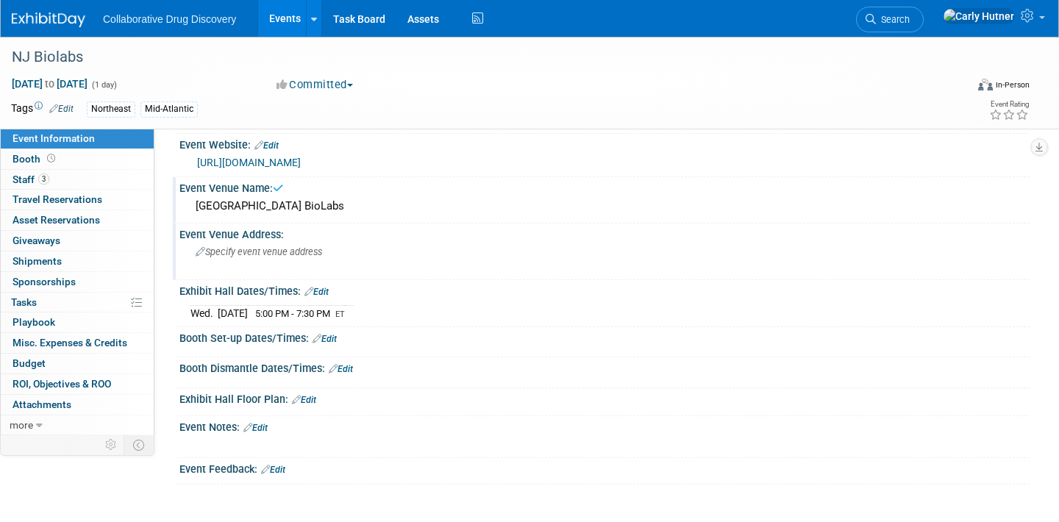
click at [353, 259] on div "Specify event venue address" at bounding box center [356, 257] width 332 height 34
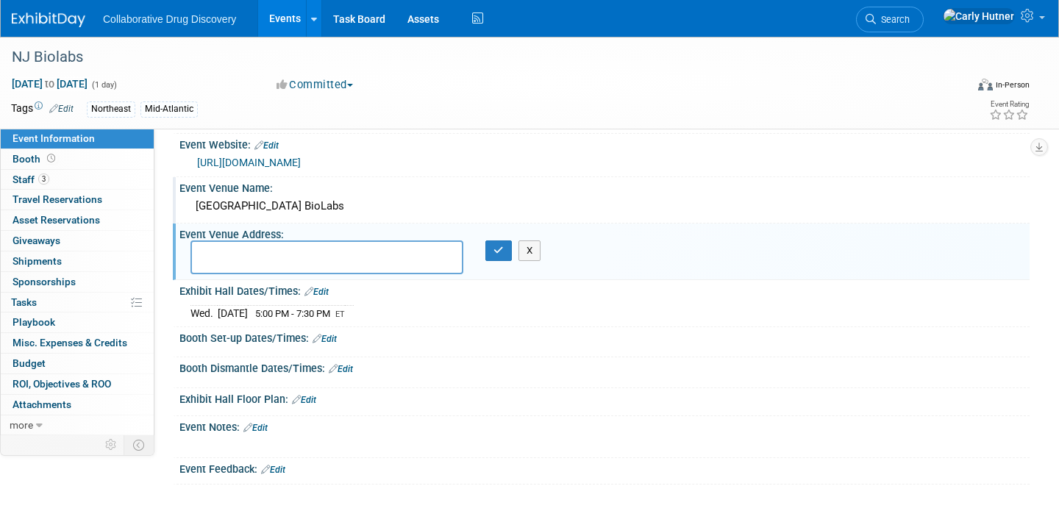
paste textarea "[STREET_ADDRESS]"
type textarea "[STREET_ADDRESS]"
click at [498, 250] on icon "button" at bounding box center [498, 251] width 10 height 10
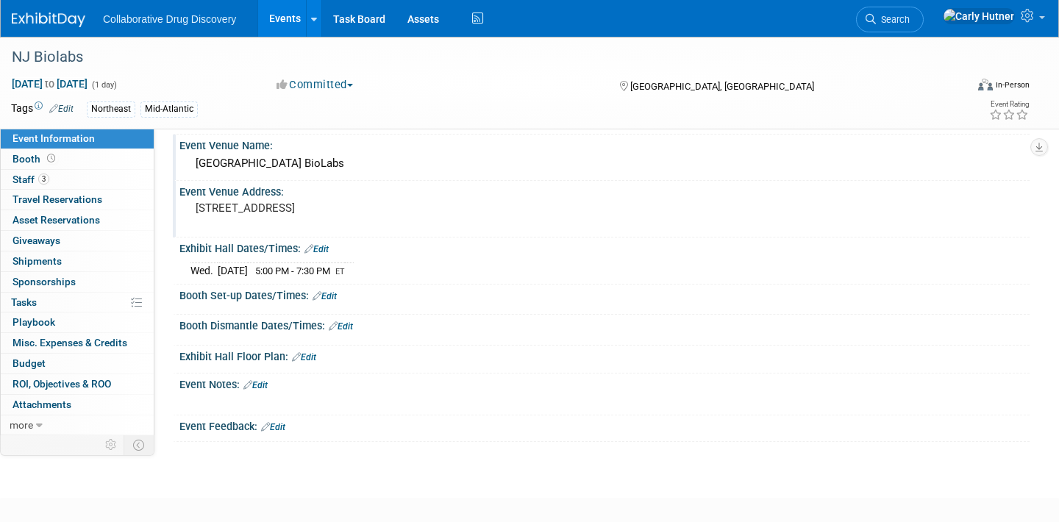
scroll to position [0, 0]
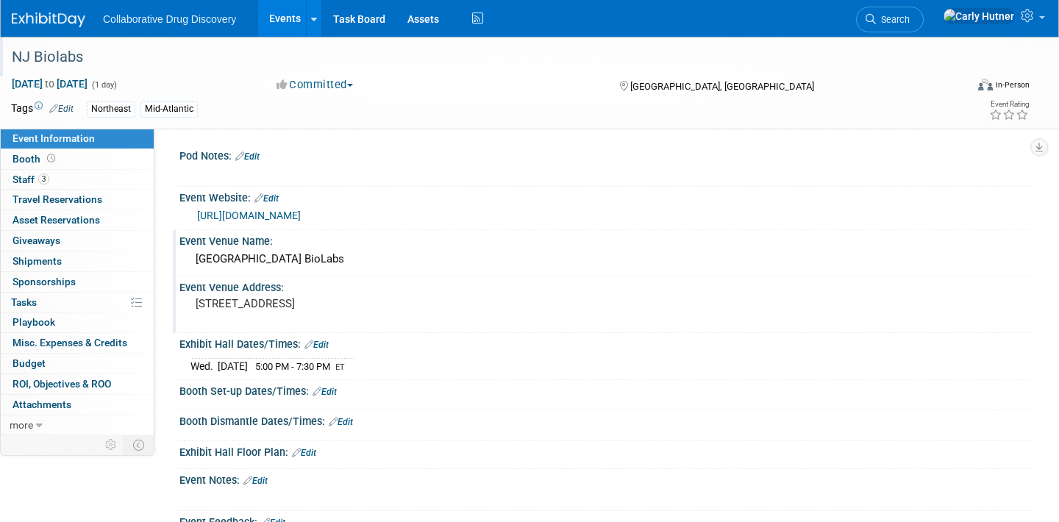
click at [61, 64] on div "NJ Biolabs" at bounding box center [475, 57] width 936 height 26
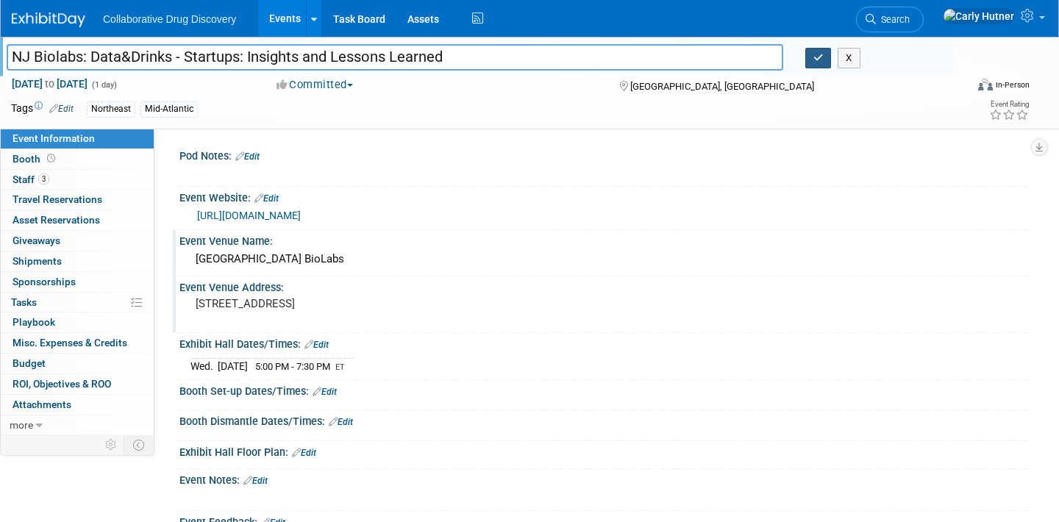
type input "NJ Biolabs: Data&Drinks - Startups: Insights and Lessons Learned"
click at [814, 58] on icon "button" at bounding box center [818, 58] width 10 height 10
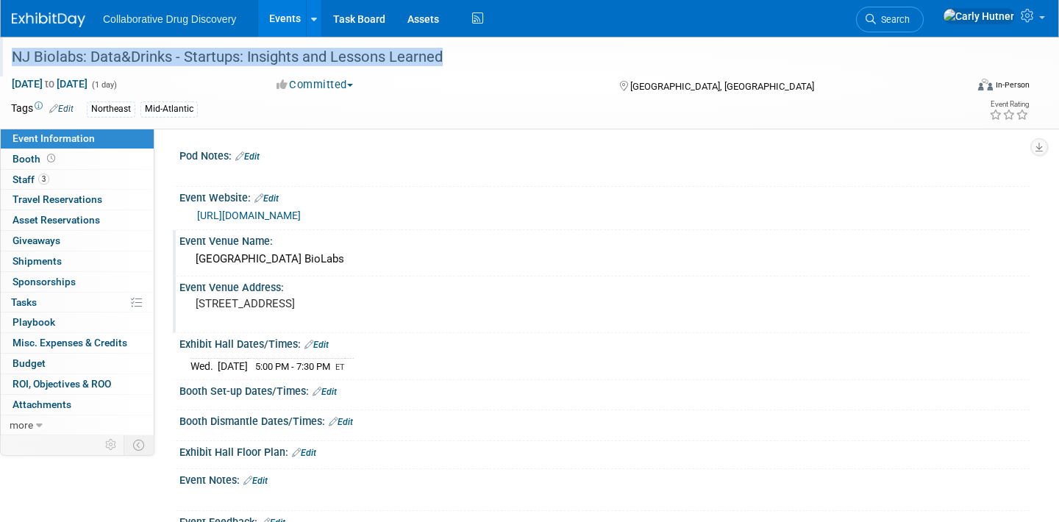
drag, startPoint x: 448, startPoint y: 59, endPoint x: 0, endPoint y: 67, distance: 448.5
click at [0, 67] on div "NJ Biolabs: Data&Drinks - Startups: Insights and Lessons Learned" at bounding box center [476, 57] width 953 height 40
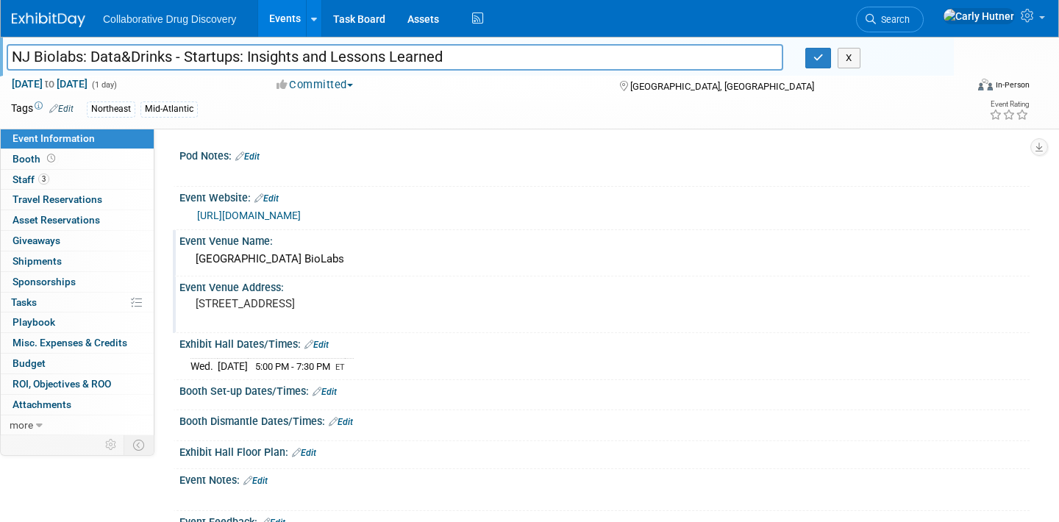
drag, startPoint x: 357, startPoint y: 309, endPoint x: 293, endPoint y: 307, distance: 64.0
click at [293, 307] on pre "[STREET_ADDRESS]" at bounding box center [357, 303] width 322 height 13
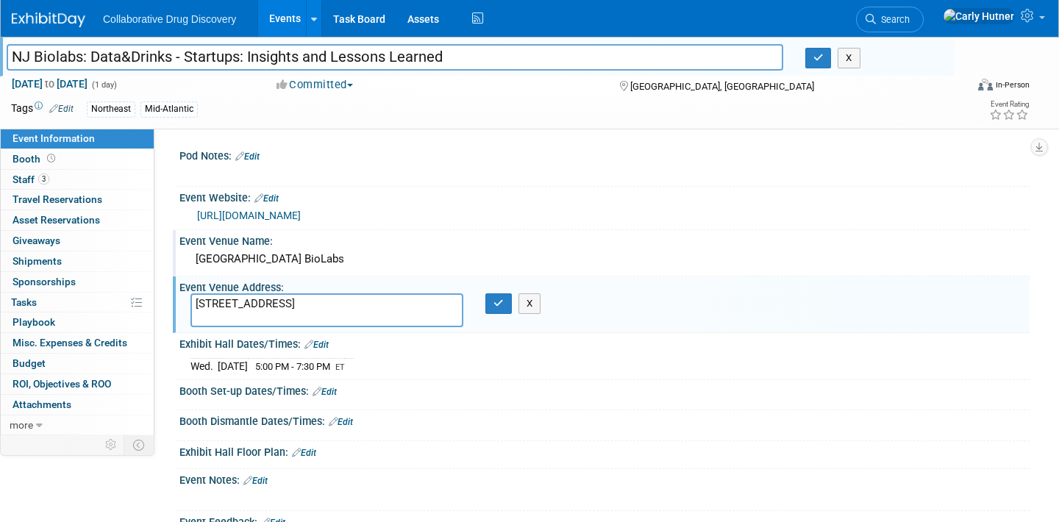
drag, startPoint x: 292, startPoint y: 307, endPoint x: 355, endPoint y: 307, distance: 63.2
click at [355, 307] on textarea "[STREET_ADDRESS]" at bounding box center [326, 310] width 273 height 34
click at [47, 182] on span "3" at bounding box center [43, 178] width 11 height 11
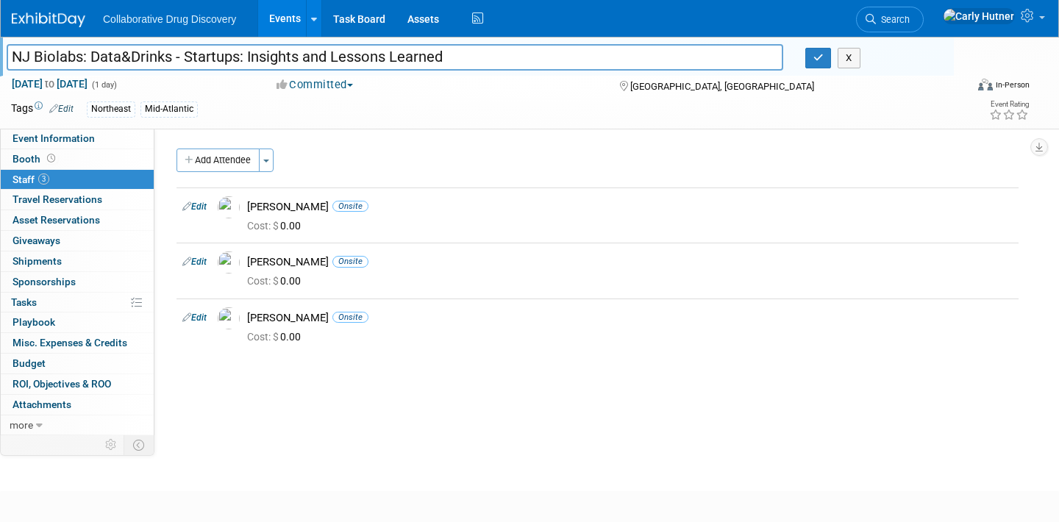
click at [261, 101] on td "Northeast Mid-Atlantic Northeast, Mid-Atlantic Northeast × Mid-Atlantic × X" at bounding box center [465, 109] width 782 height 17
click at [68, 163] on link "Booth" at bounding box center [77, 159] width 153 height 20
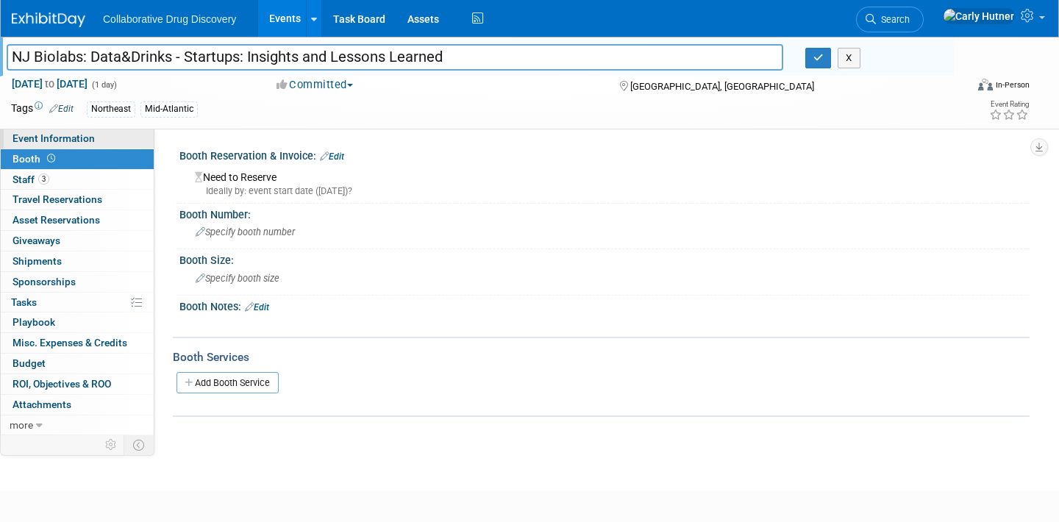
click at [73, 140] on span "Event Information" at bounding box center [53, 138] width 82 height 12
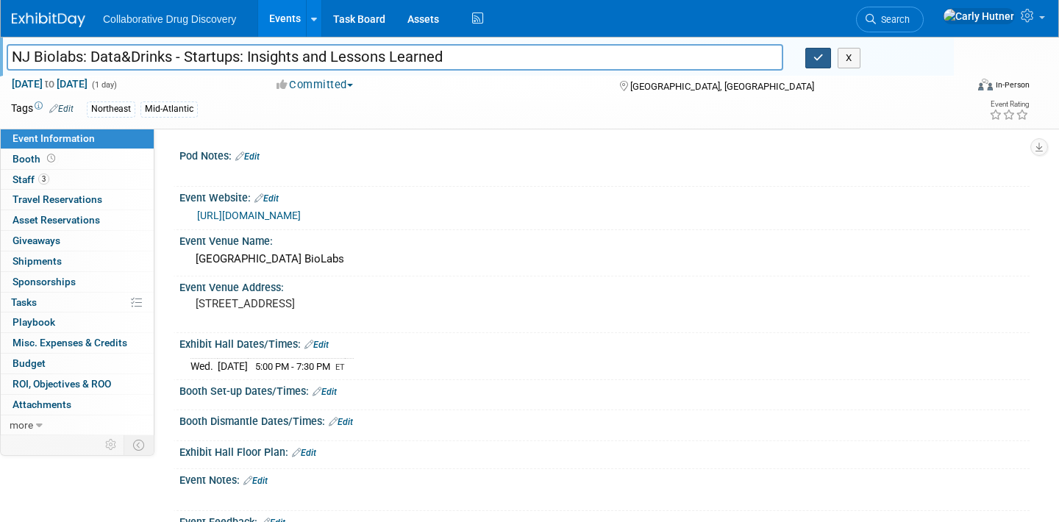
click at [815, 62] on icon "button" at bounding box center [818, 58] width 10 height 10
